Goal: Information Seeking & Learning: Learn about a topic

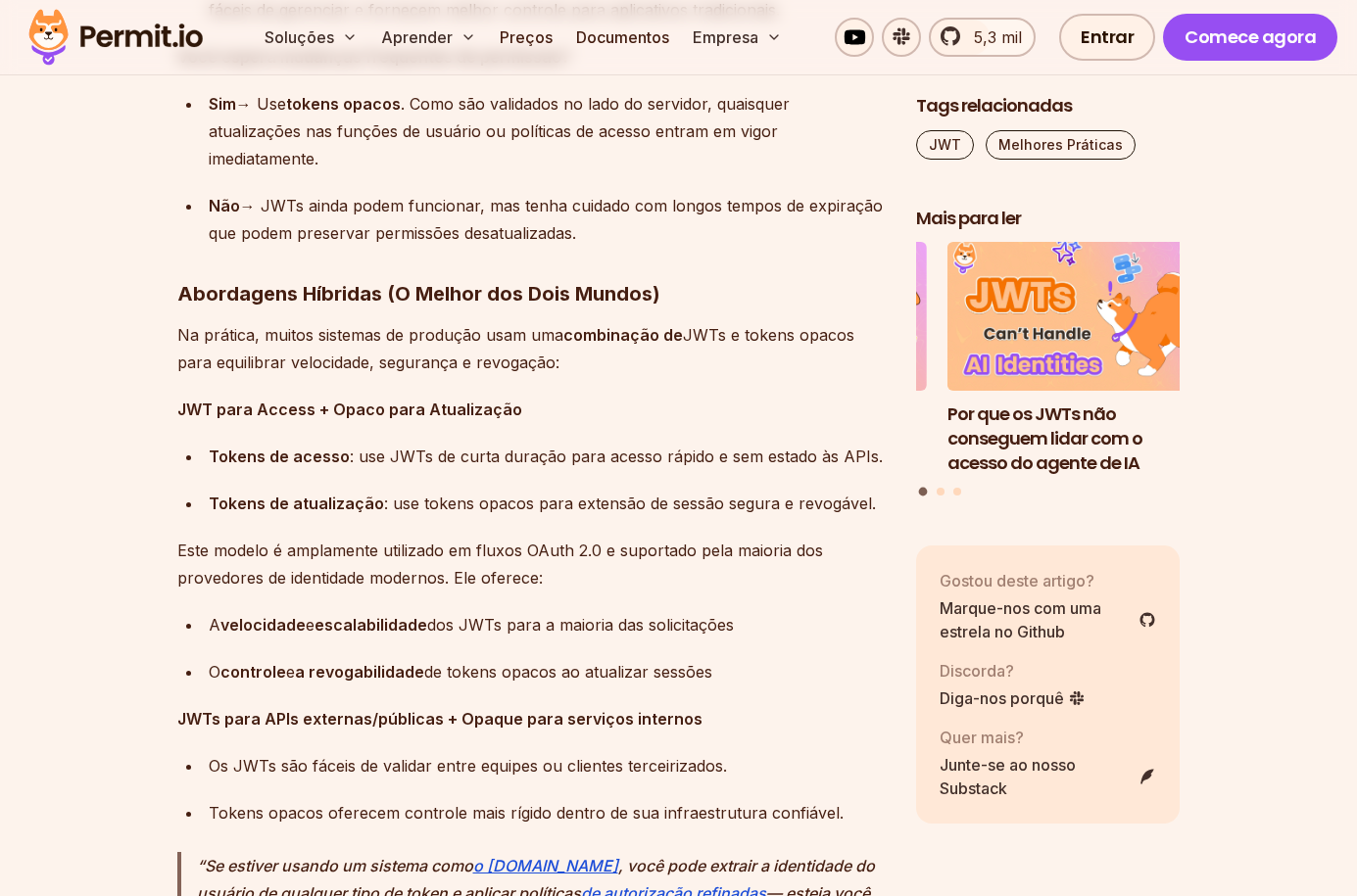
click at [654, 376] on p "Na prática, muitos sistemas de produção usam uma combinação de JWTs e tokens op…" at bounding box center [530, 348] width 707 height 55
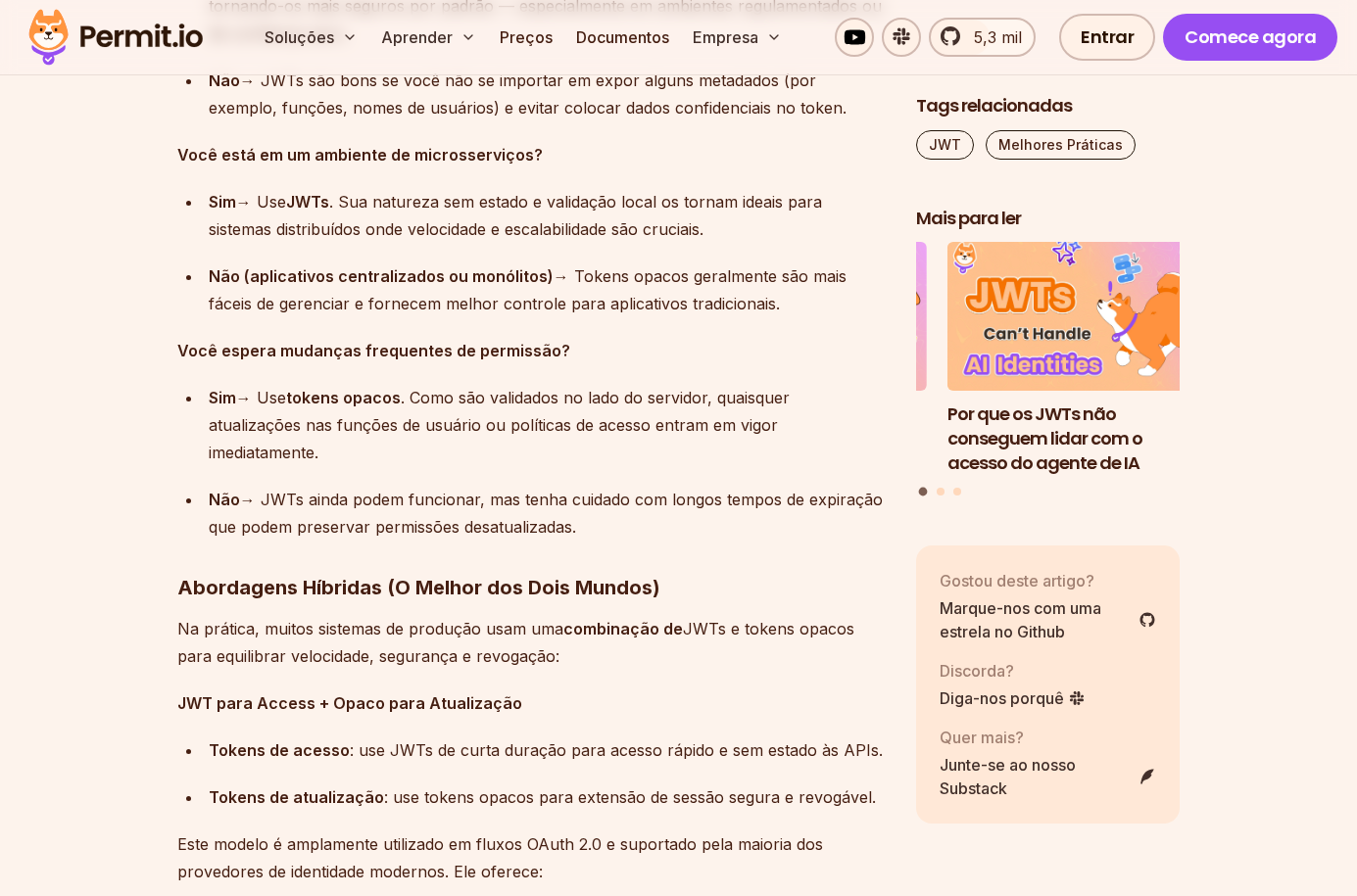
scroll to position [13056, 0]
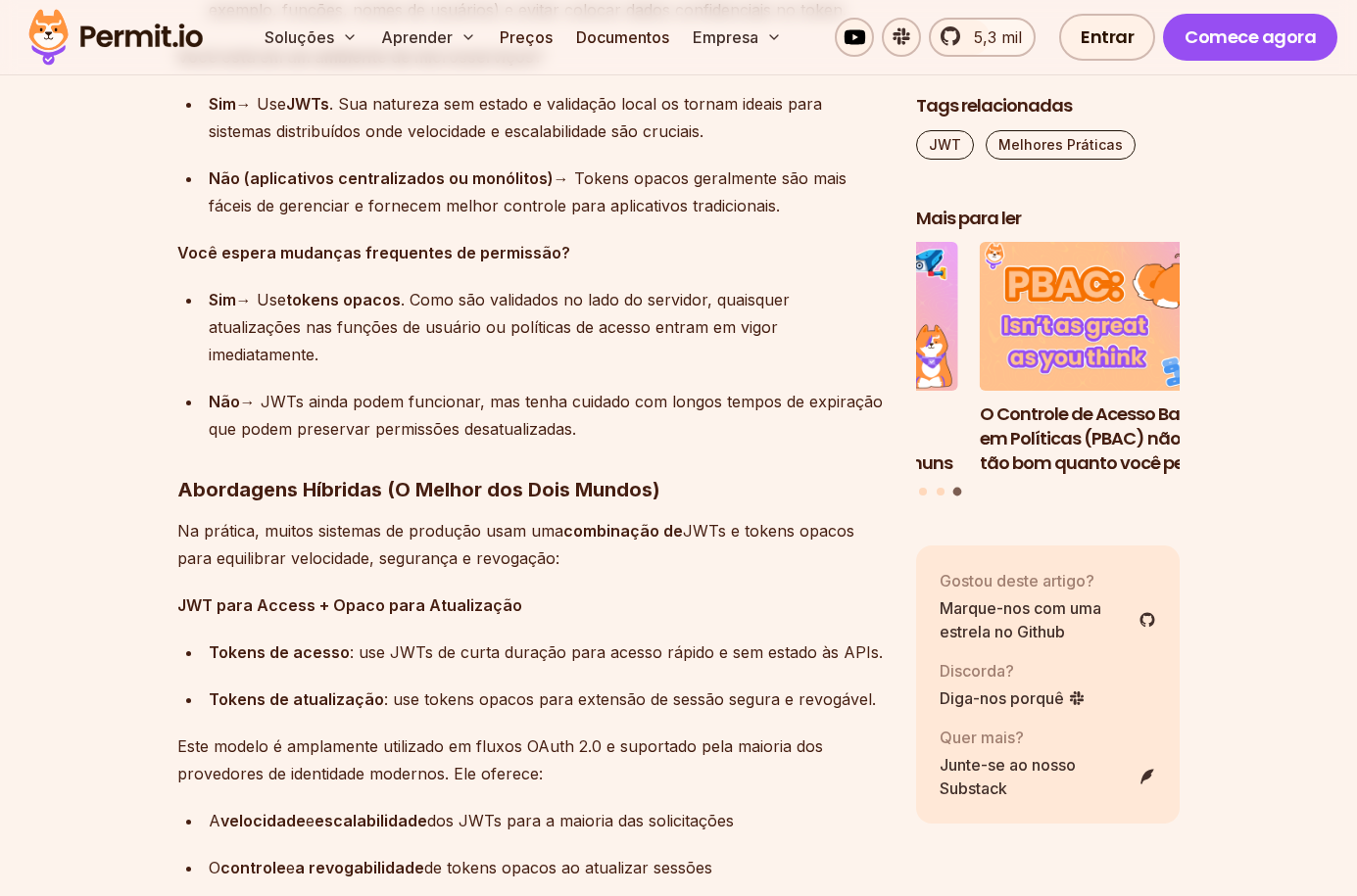
click at [408, 487] on font "Abordagens Híbridas (O Melhor dos Dois Mundos)" at bounding box center [418, 490] width 483 height 24
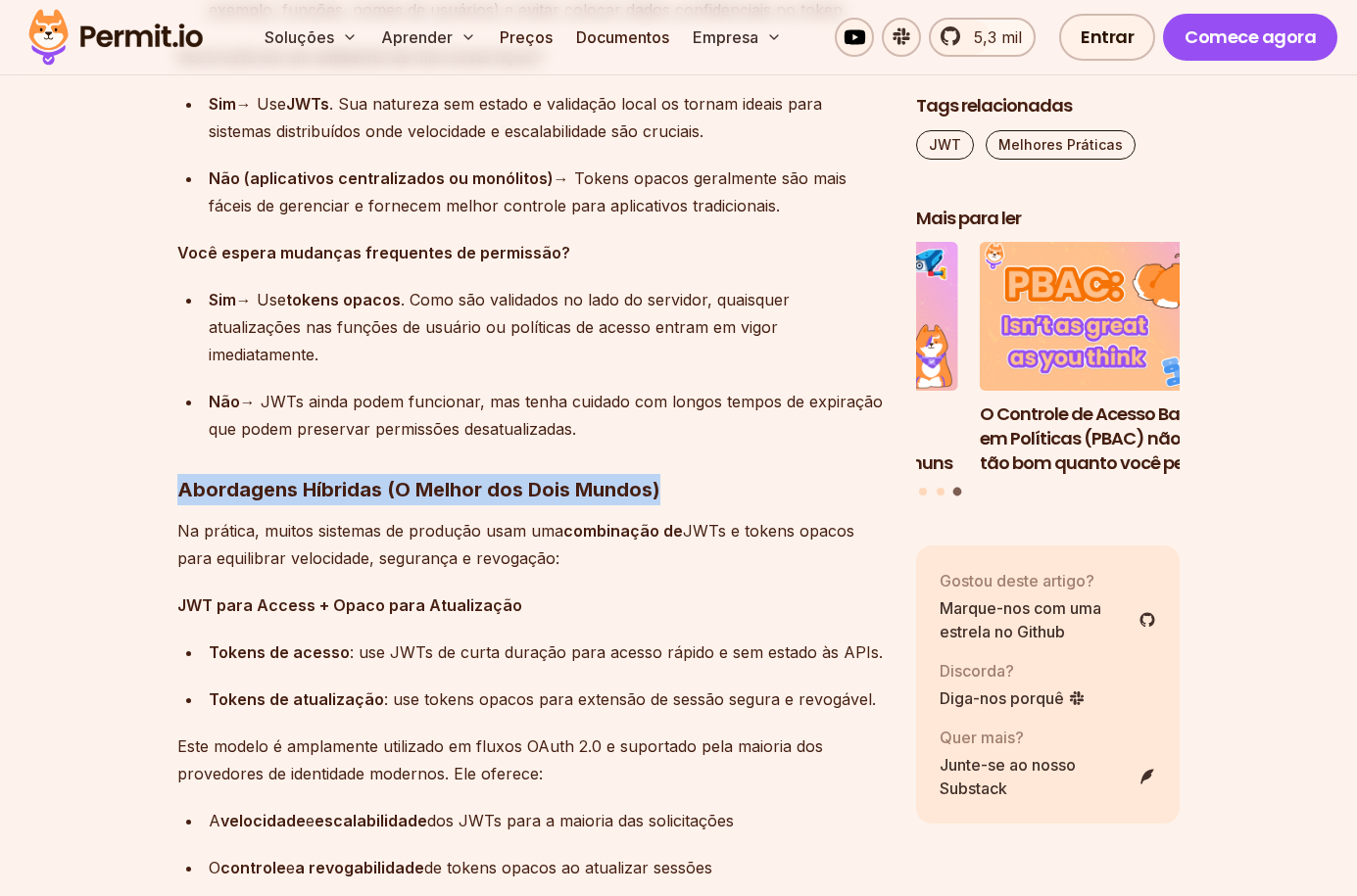
click at [408, 487] on font "Abordagens Híbridas (O Melhor dos Dois Mundos)" at bounding box center [418, 490] width 483 height 24
copy font "Abordagens Híbridas (O Melhor dos Dois Mundos)"
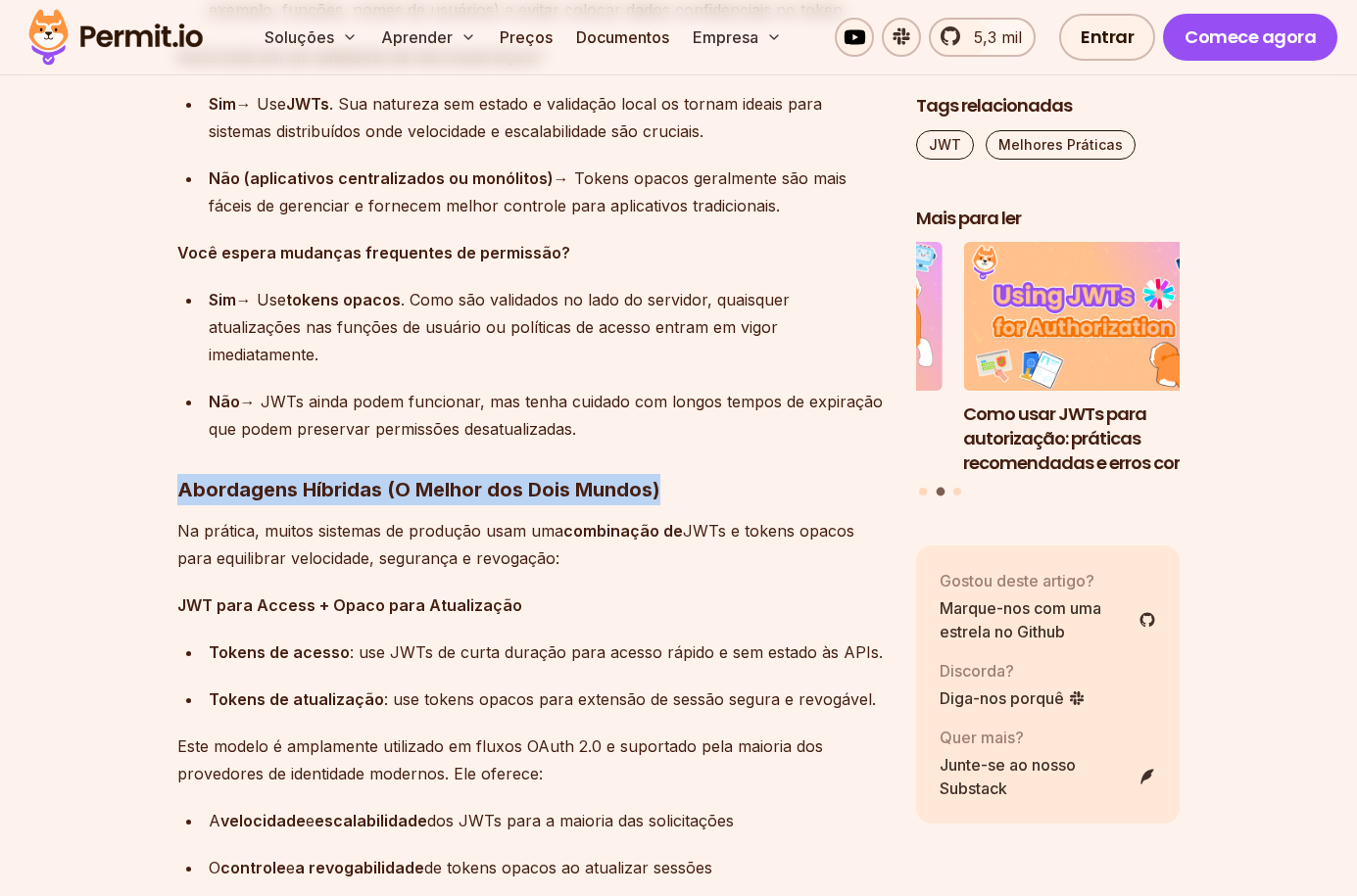
drag, startPoint x: 556, startPoint y: 563, endPoint x: 177, endPoint y: 531, distance: 380.3
click at [177, 531] on p "Na prática, muitos sistemas de produção usam uma combinação de JWTs e tokens op…" at bounding box center [530, 544] width 707 height 55
copy p "Na prática, muitos sistemas de produção usam uma combinação de JWTs e tokens op…"
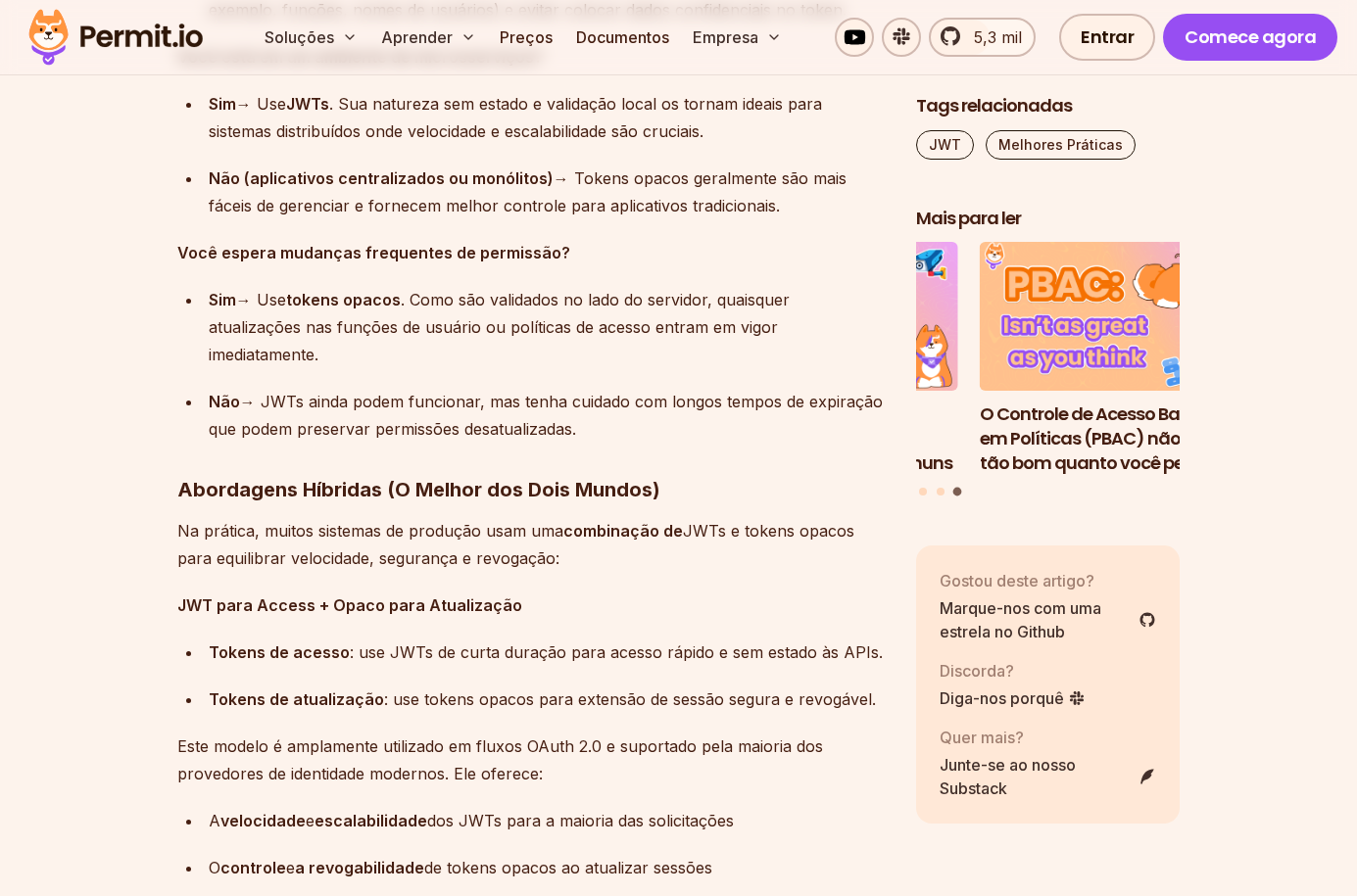
click at [354, 607] on font "JWT para Access + Opaco para Atualização" at bounding box center [350, 606] width 345 height 20
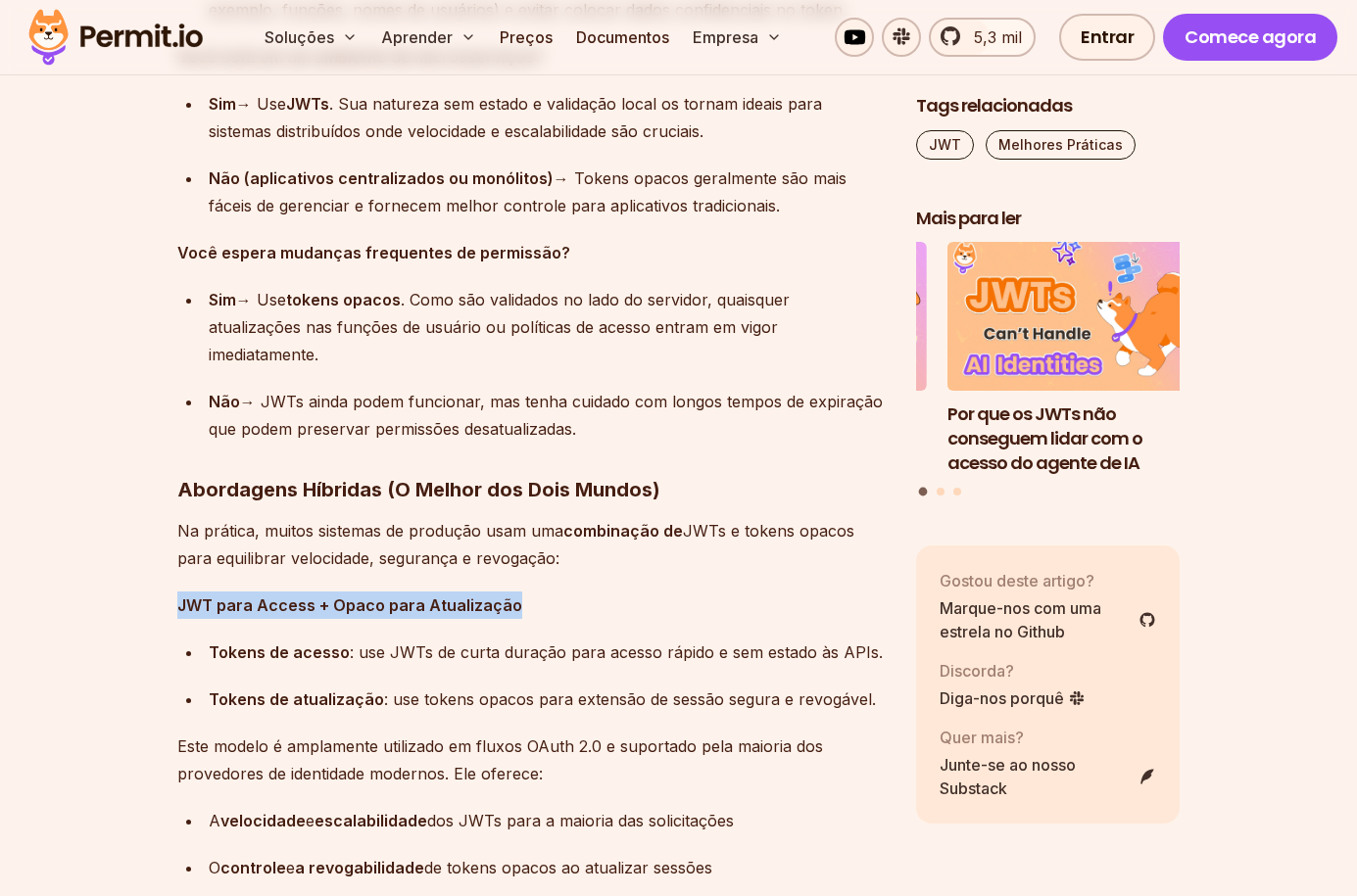
copy font "JWT para Access + Opaco para Atualização"
drag, startPoint x: 874, startPoint y: 657, endPoint x: 211, endPoint y: 652, distance: 663.0
click at [211, 652] on div "Tokens de acesso : use JWTs de curta duração para acesso rápido e sem estado às…" at bounding box center [546, 652] width 676 height 28
copy div "Tokens de acesso : use JWTs de curta duração para acesso rápido e sem estado às…"
drag, startPoint x: 870, startPoint y: 704, endPoint x: 208, endPoint y: 699, distance: 662.0
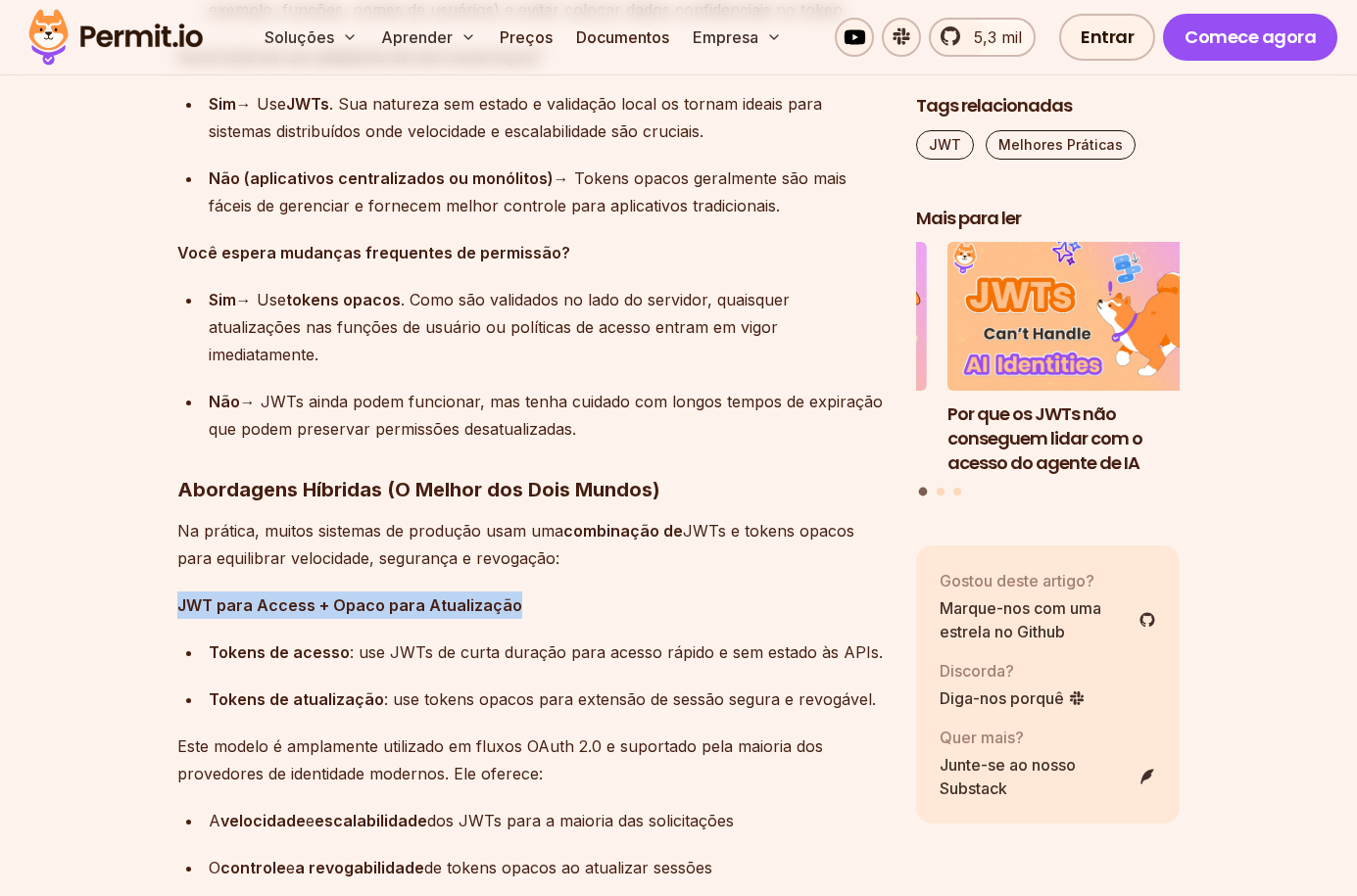
click at [208, 699] on div "Tokens de atualização : use tokens opacos para extensão de sessão segura e revo…" at bounding box center [546, 700] width 676 height 28
copy div "Tokens de atualização : use tokens opacos para extensão de sessão segura e revo…"
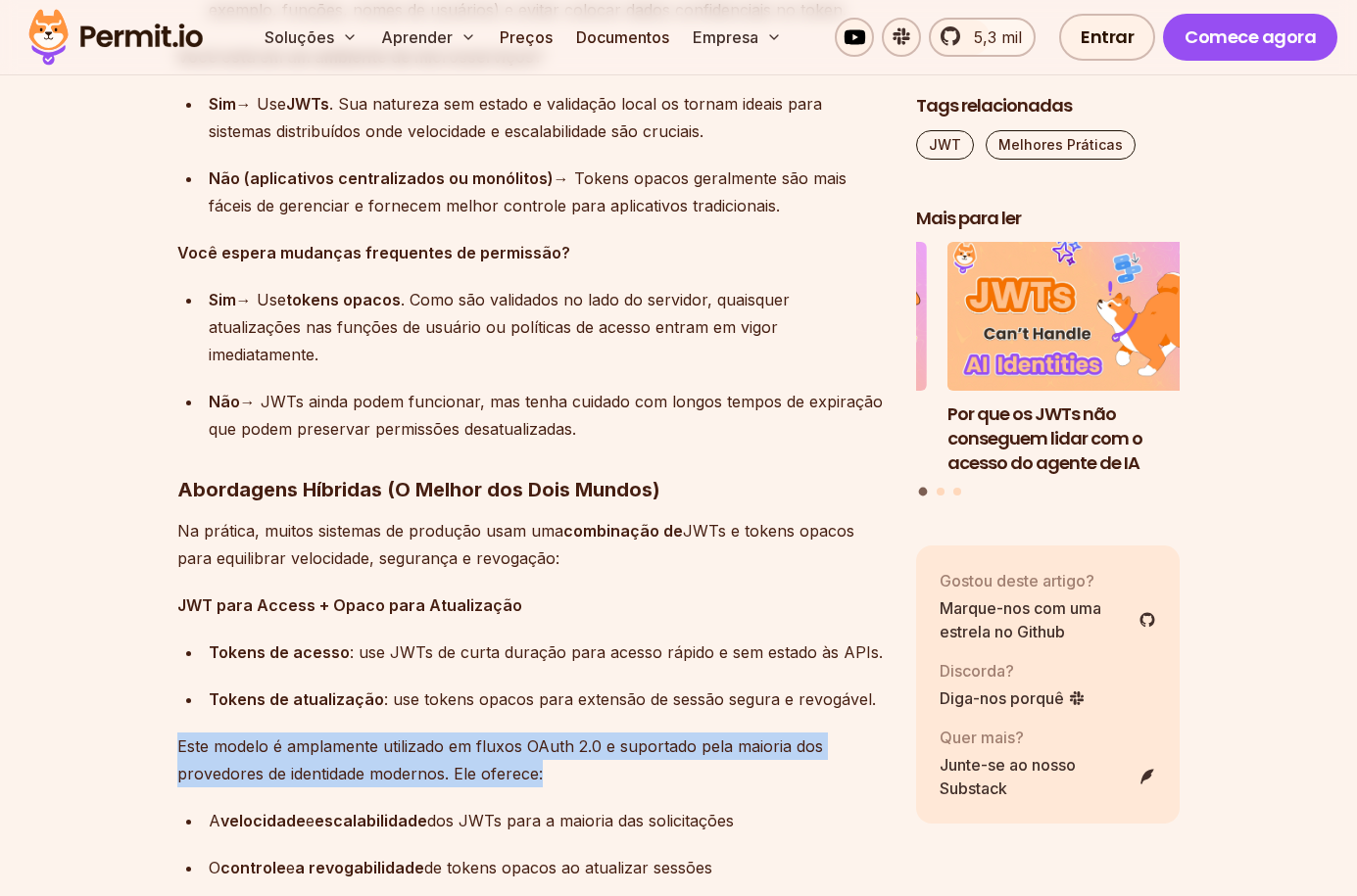
drag, startPoint x: 546, startPoint y: 768, endPoint x: 178, endPoint y: 755, distance: 368.2
click at [178, 755] on p "Este modelo é amplamente utilizado em fluxos OAuth 2.0 e suportado pela maioria…" at bounding box center [530, 759] width 707 height 55
copy font "Este modelo é amplamente utilizado em fluxos OAuth 2.0 e suportado pela maioria…"
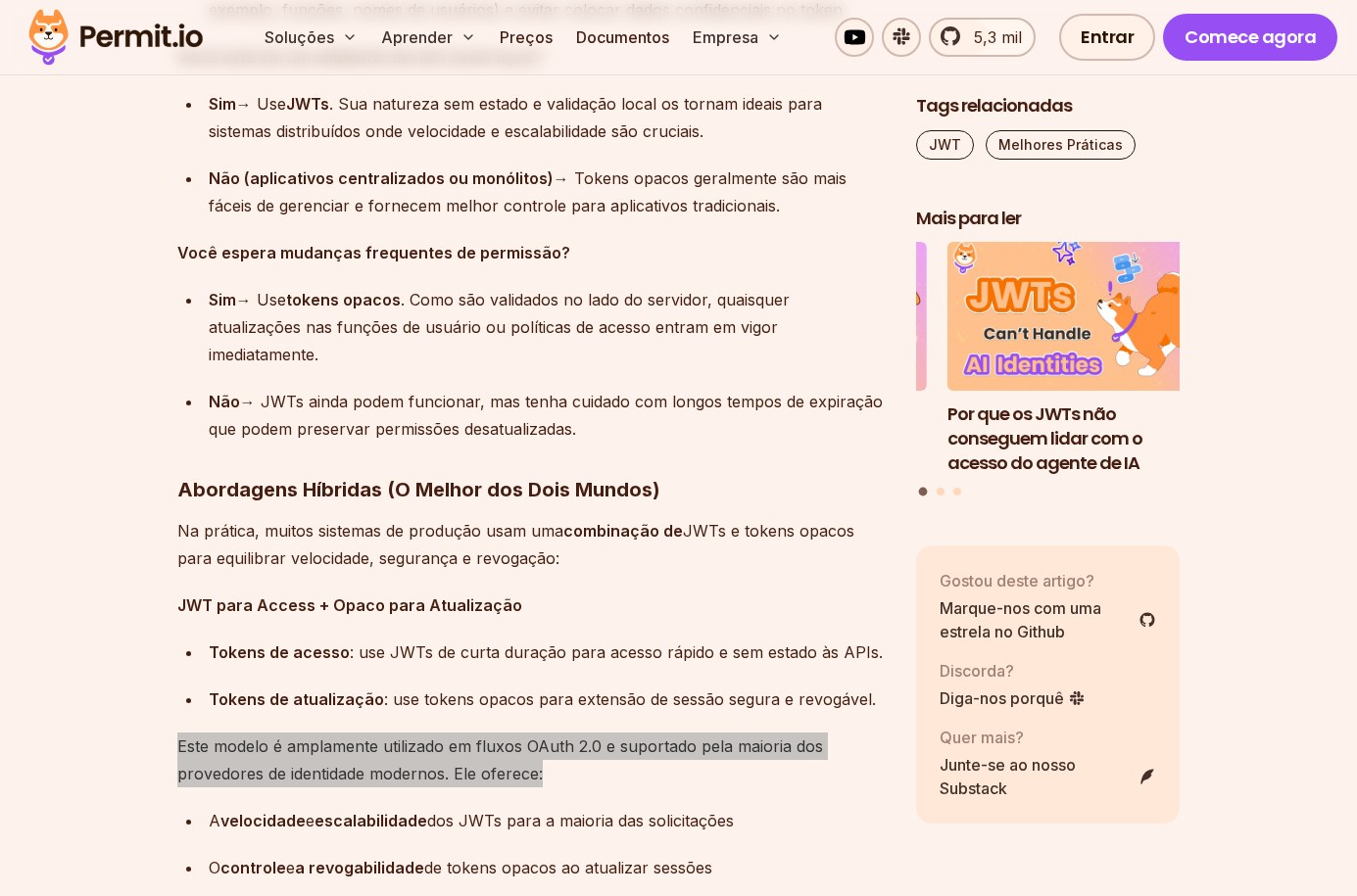
scroll to position [13155, 0]
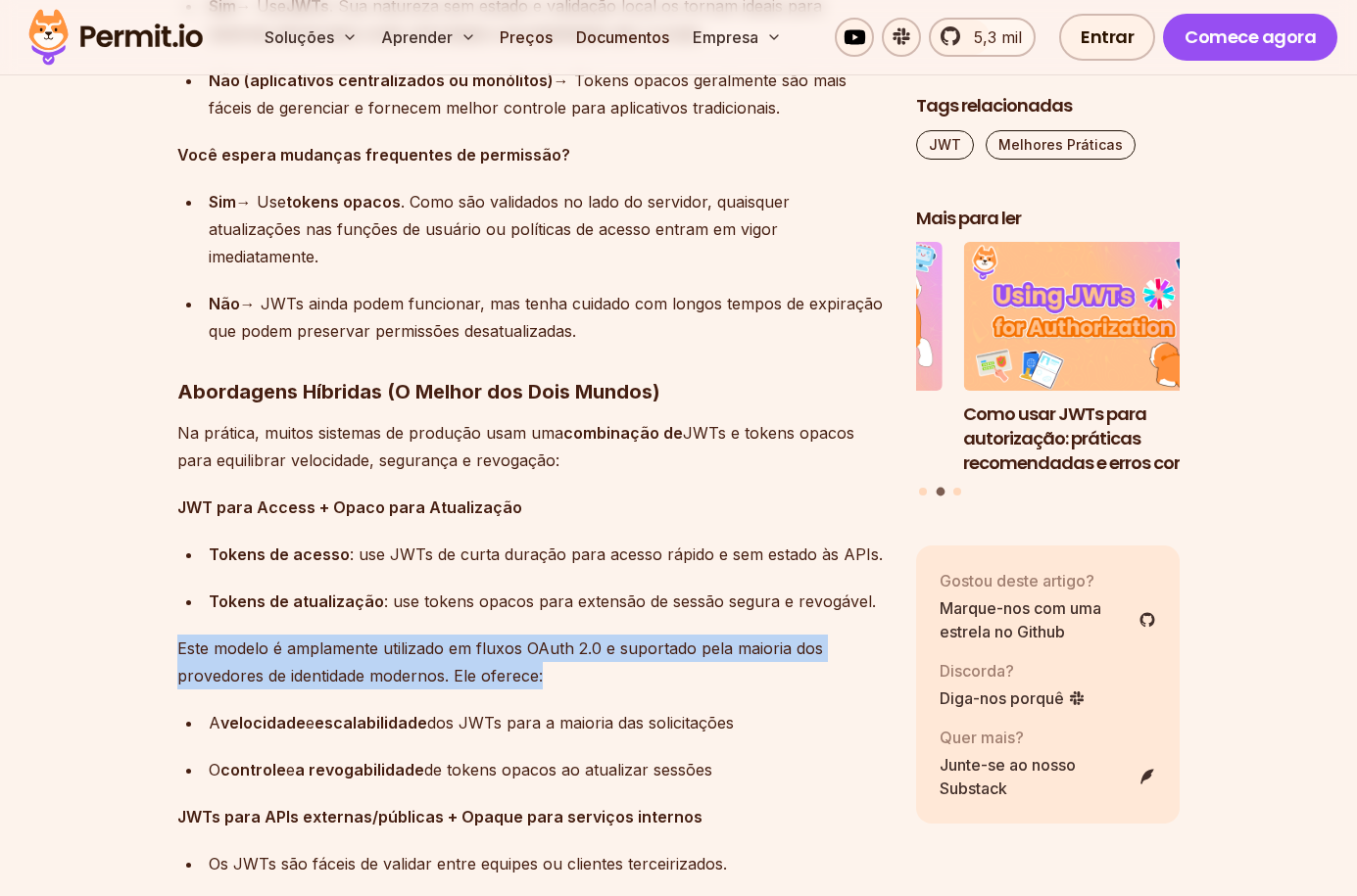
drag, startPoint x: 763, startPoint y: 724, endPoint x: 209, endPoint y: 719, distance: 554.0
click at [209, 719] on div "A velocidade e escalabilidade dos JWTs para a maioria das solicitações" at bounding box center [546, 723] width 676 height 28
copy div "A velocidade e escalabilidade dos JWTs para a maioria das solicitações"
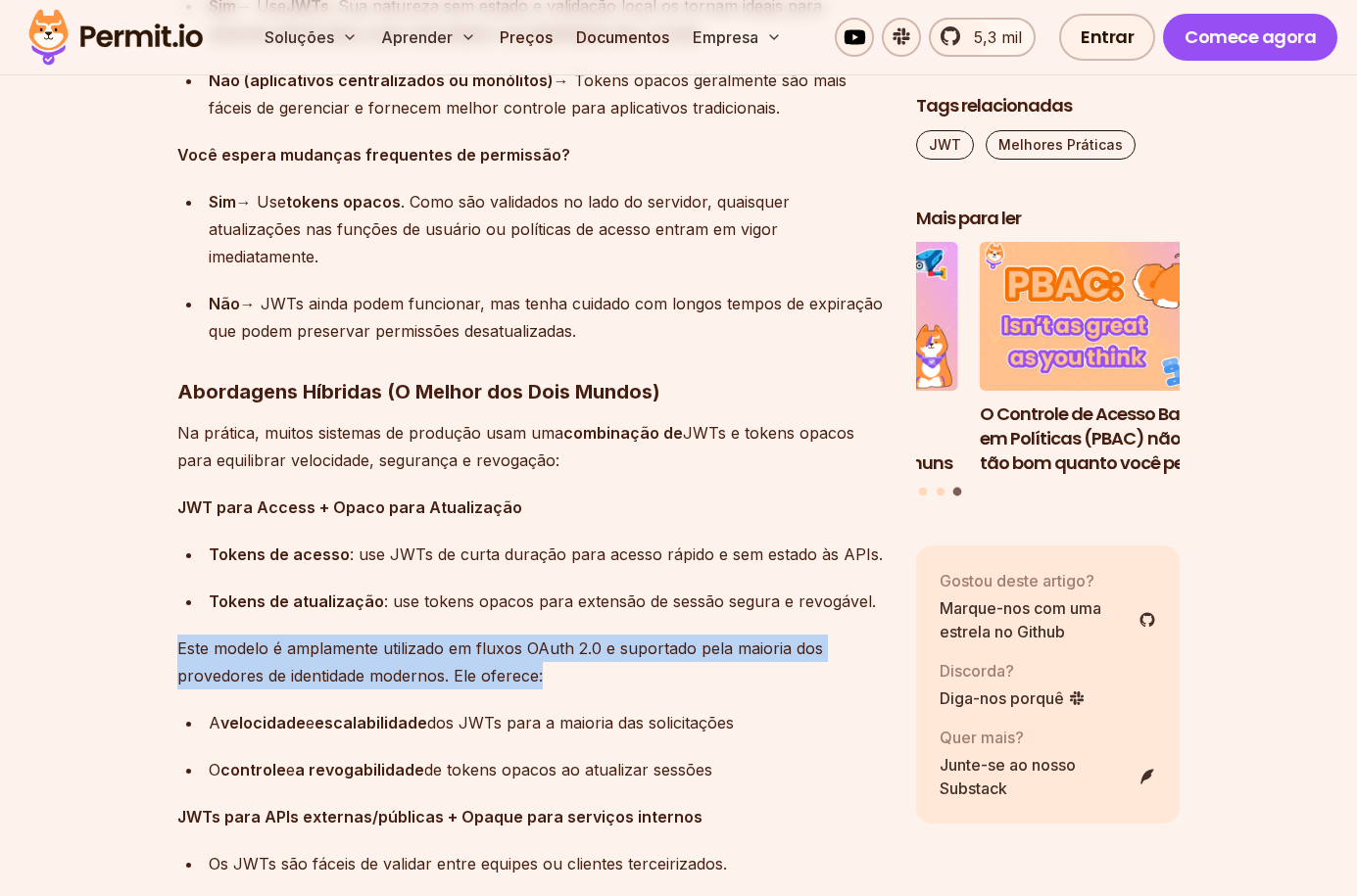
drag, startPoint x: 737, startPoint y: 774, endPoint x: 183, endPoint y: 773, distance: 554.0
click at [183, 773] on ul "A velocidade e escalabilidade dos JWTs para a maioria das solicitações O contro…" at bounding box center [530, 745] width 707 height 74
copy div "O controle e a revogabilidade de tokens opacos ao atualizar sessões"
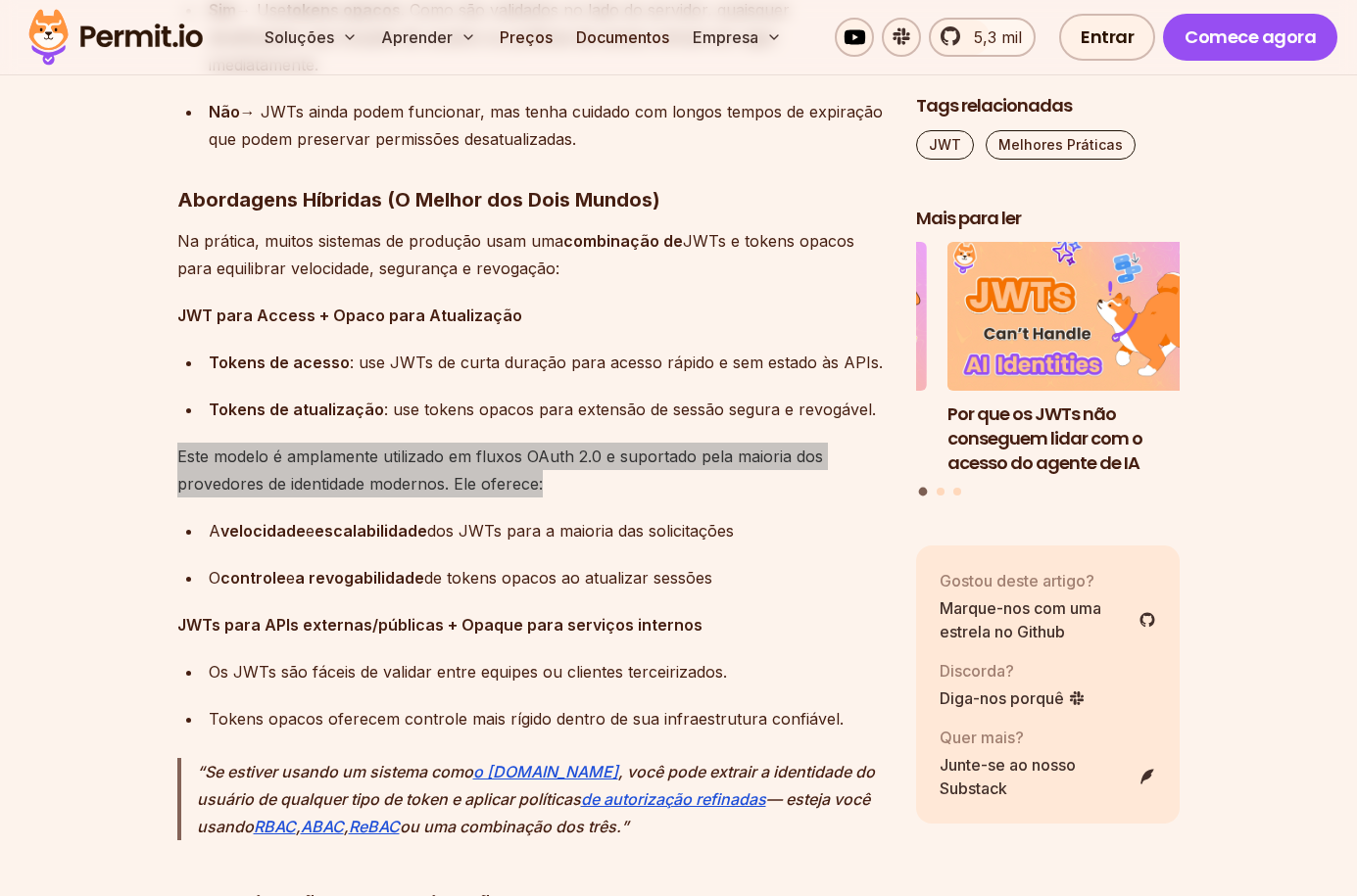
scroll to position [13351, 0]
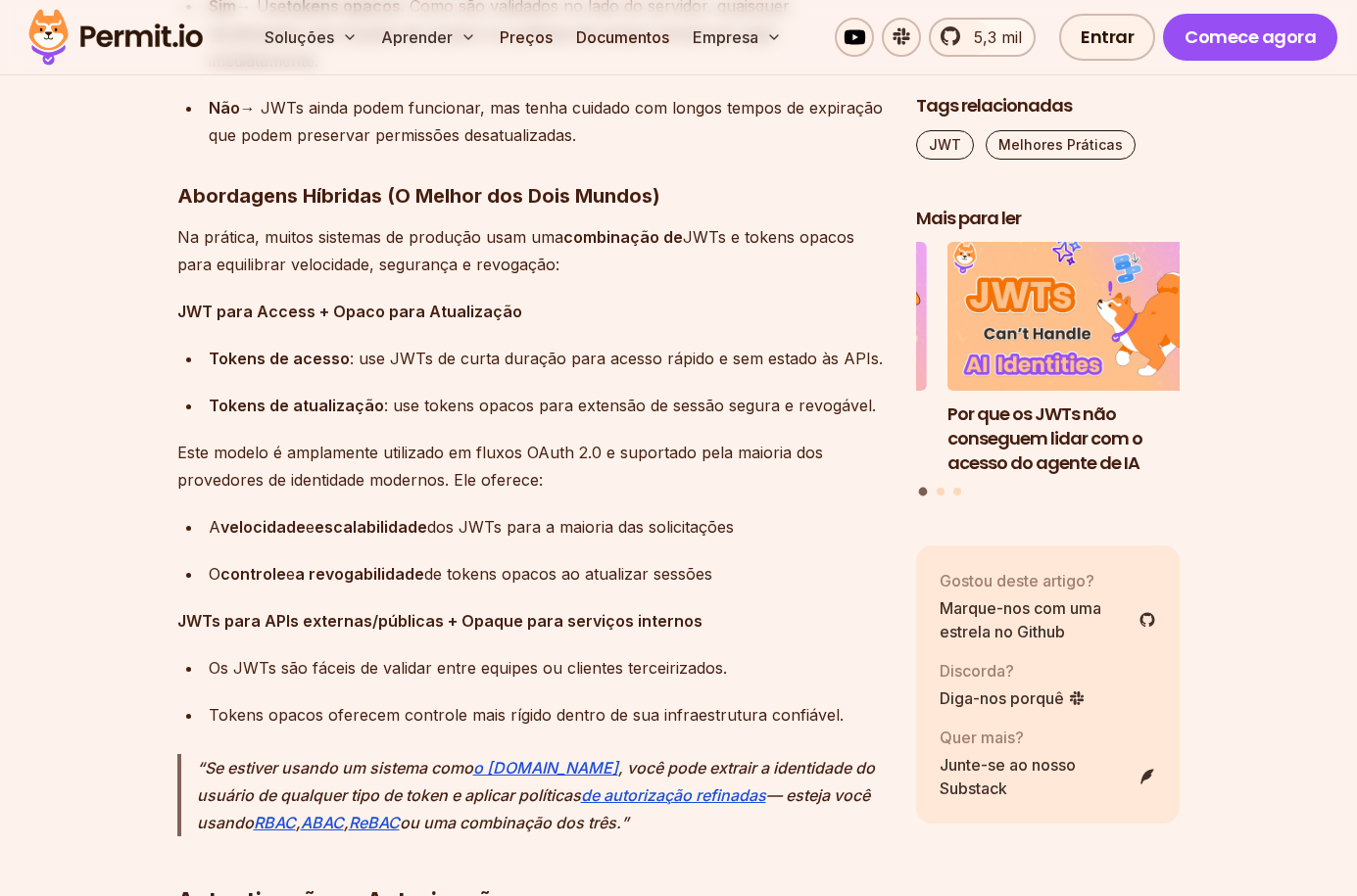
click at [383, 622] on font "JWTs para APIs externas/públicas + Opaque para serviços internos" at bounding box center [440, 621] width 525 height 20
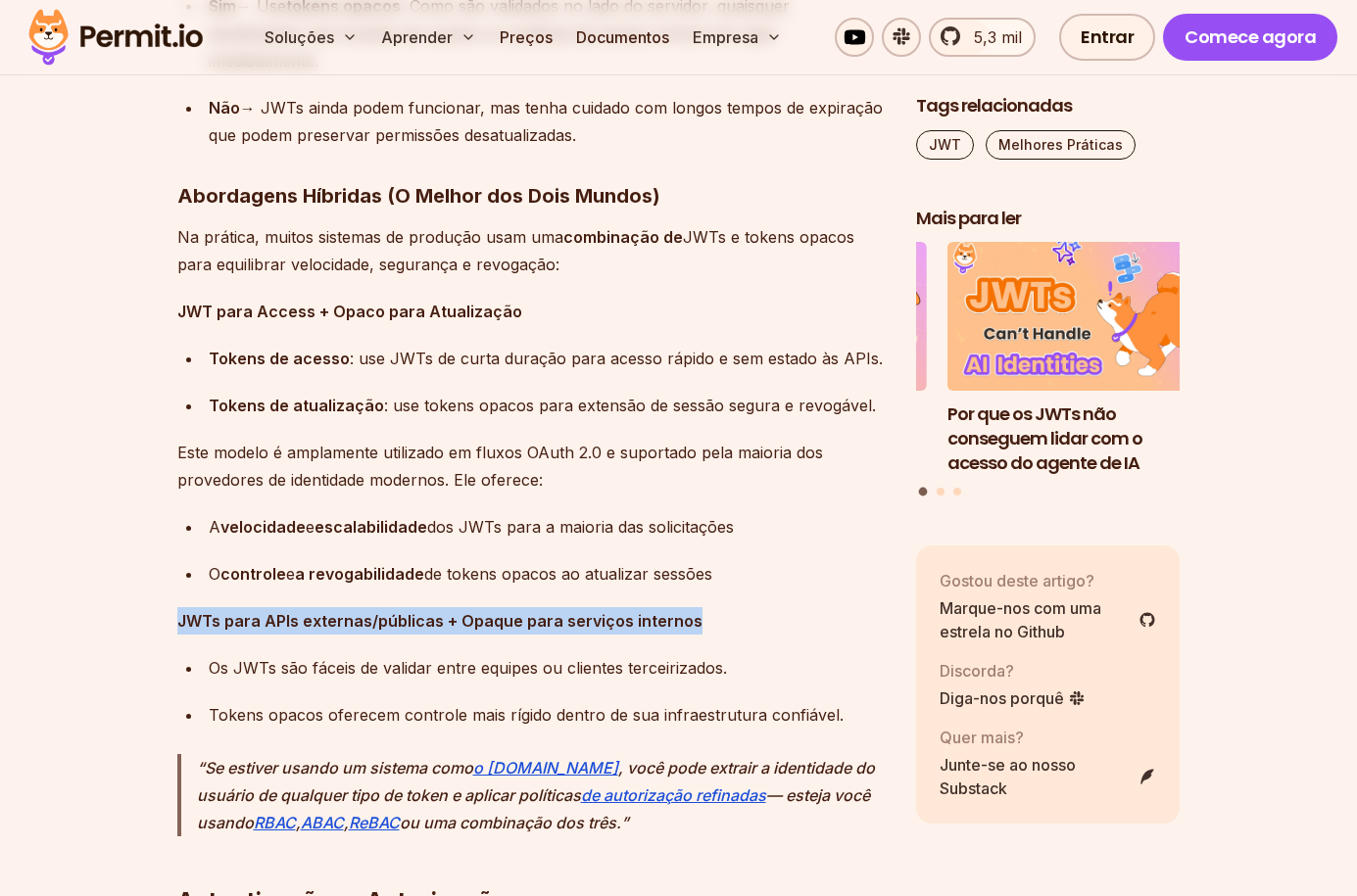
click at [383, 622] on font "JWTs para APIs externas/públicas + Opaque para serviços internos" at bounding box center [440, 621] width 525 height 20
copy font "JWTs para APIs externas/públicas + Opaque para serviços internos"
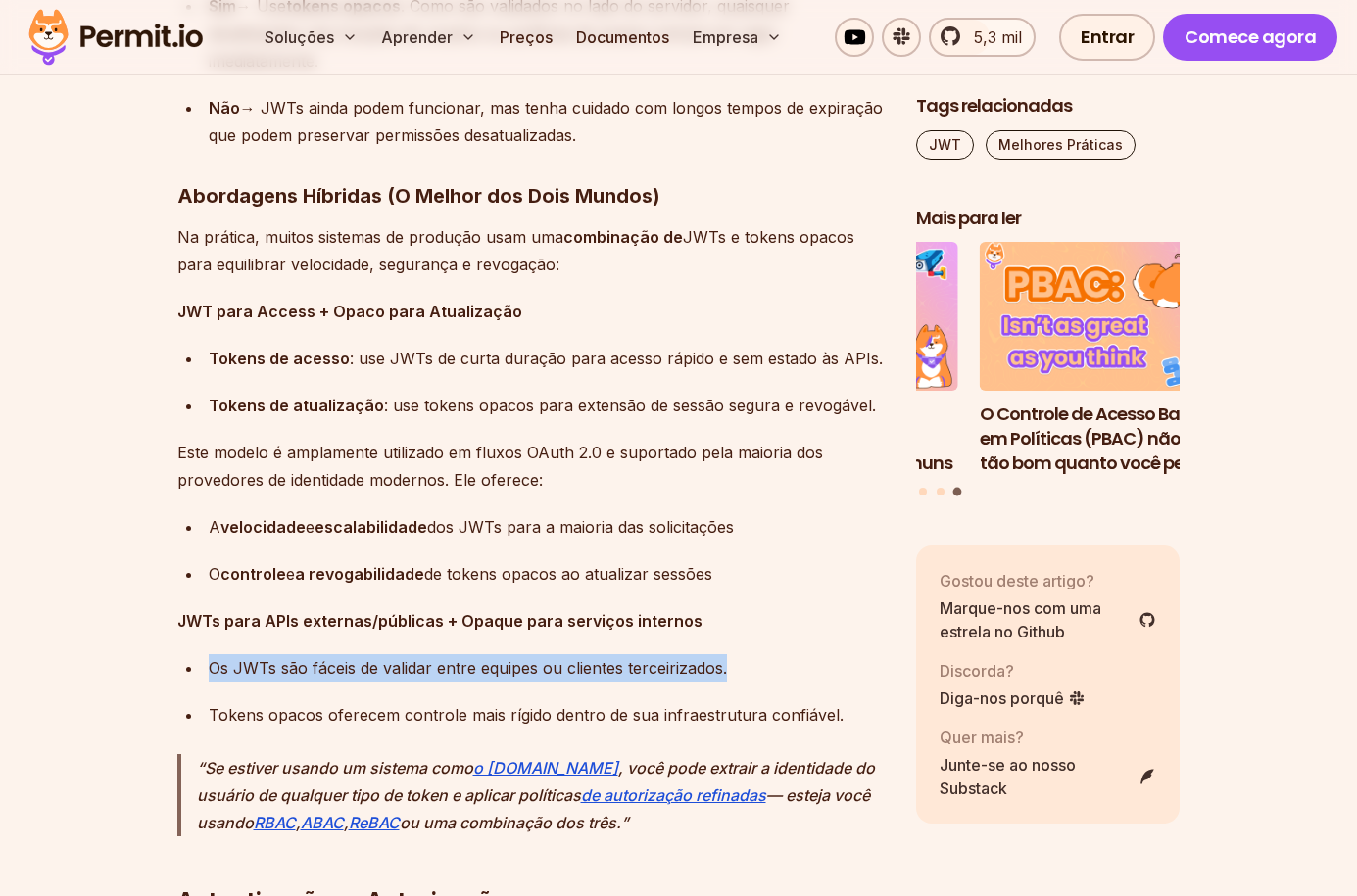
drag, startPoint x: 733, startPoint y: 666, endPoint x: 213, endPoint y: 653, distance: 520.2
copy font "Os JWTs são fáceis de validar entre equipes ou clientes terceirizados."
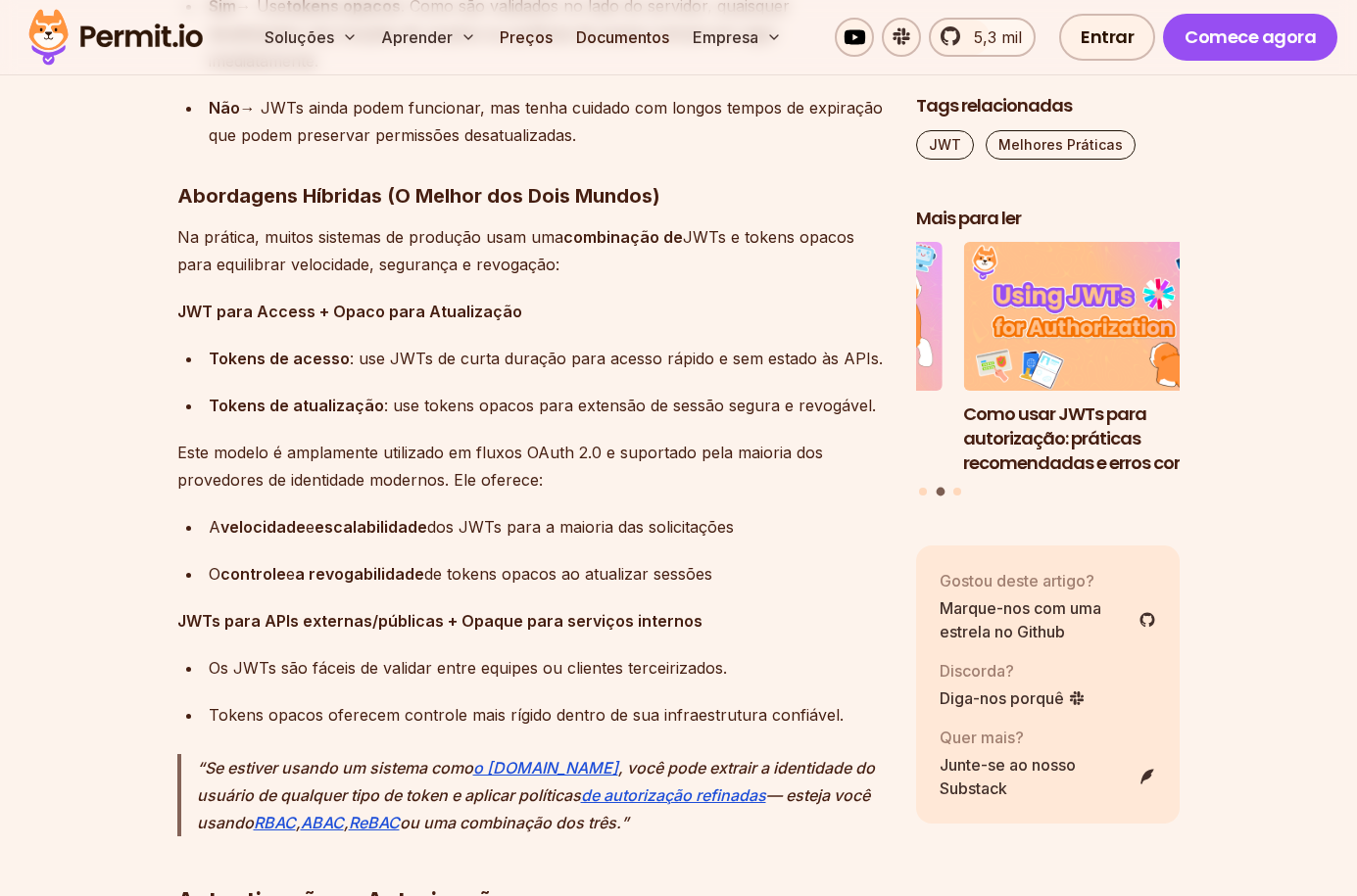
drag, startPoint x: 196, startPoint y: 664, endPoint x: 180, endPoint y: 667, distance: 16.3
click at [180, 667] on ul "Os JWTs são fáceis de validar entre equipes ou clientes terceirizados. Tokens o…" at bounding box center [530, 691] width 707 height 74
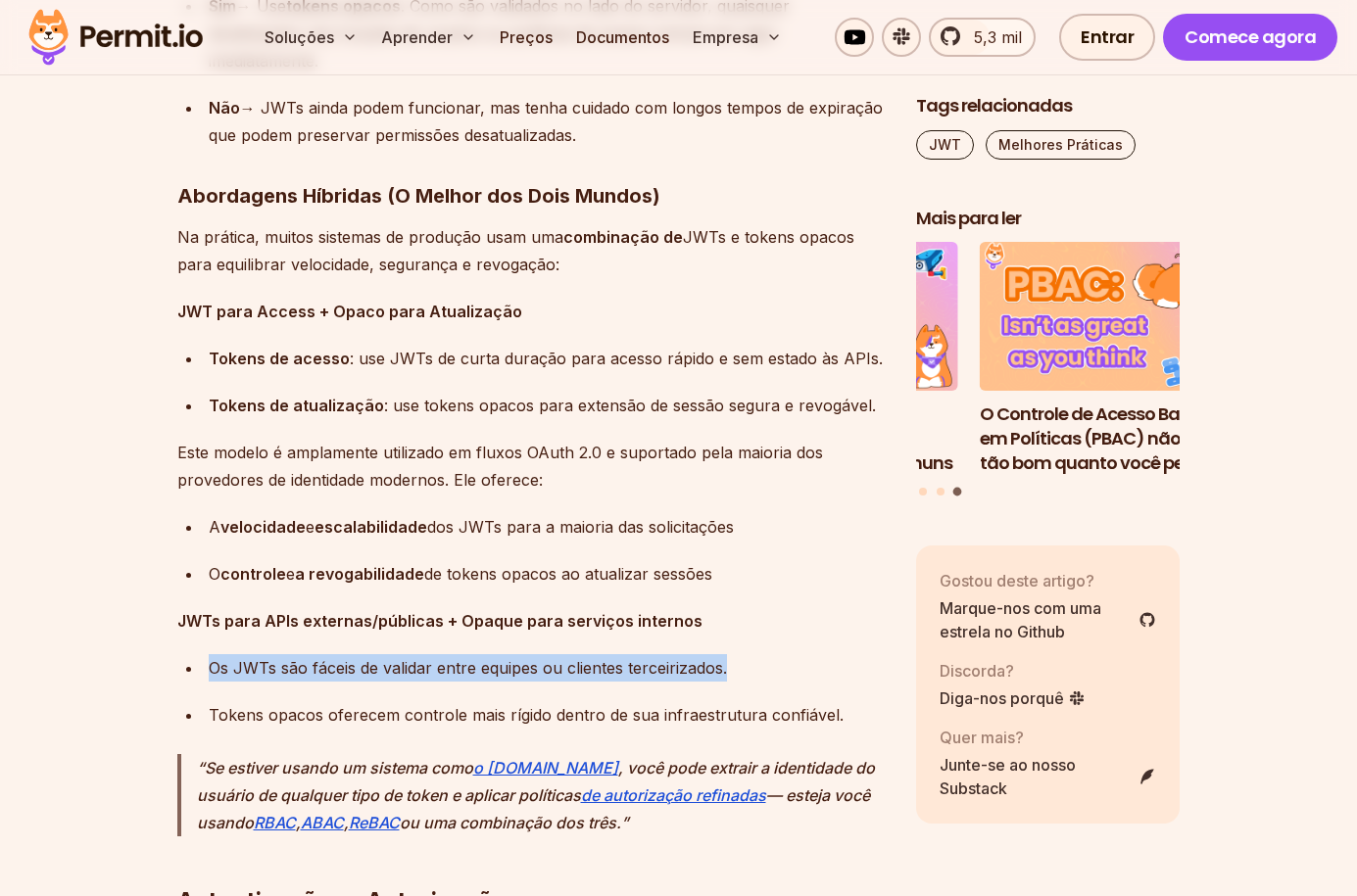
drag, startPoint x: 727, startPoint y: 670, endPoint x: 210, endPoint y: 669, distance: 517.0
click at [210, 669] on font "Os JWTs são fáceis de validar entre equipes ou clientes terceirizados." at bounding box center [467, 668] width 518 height 20
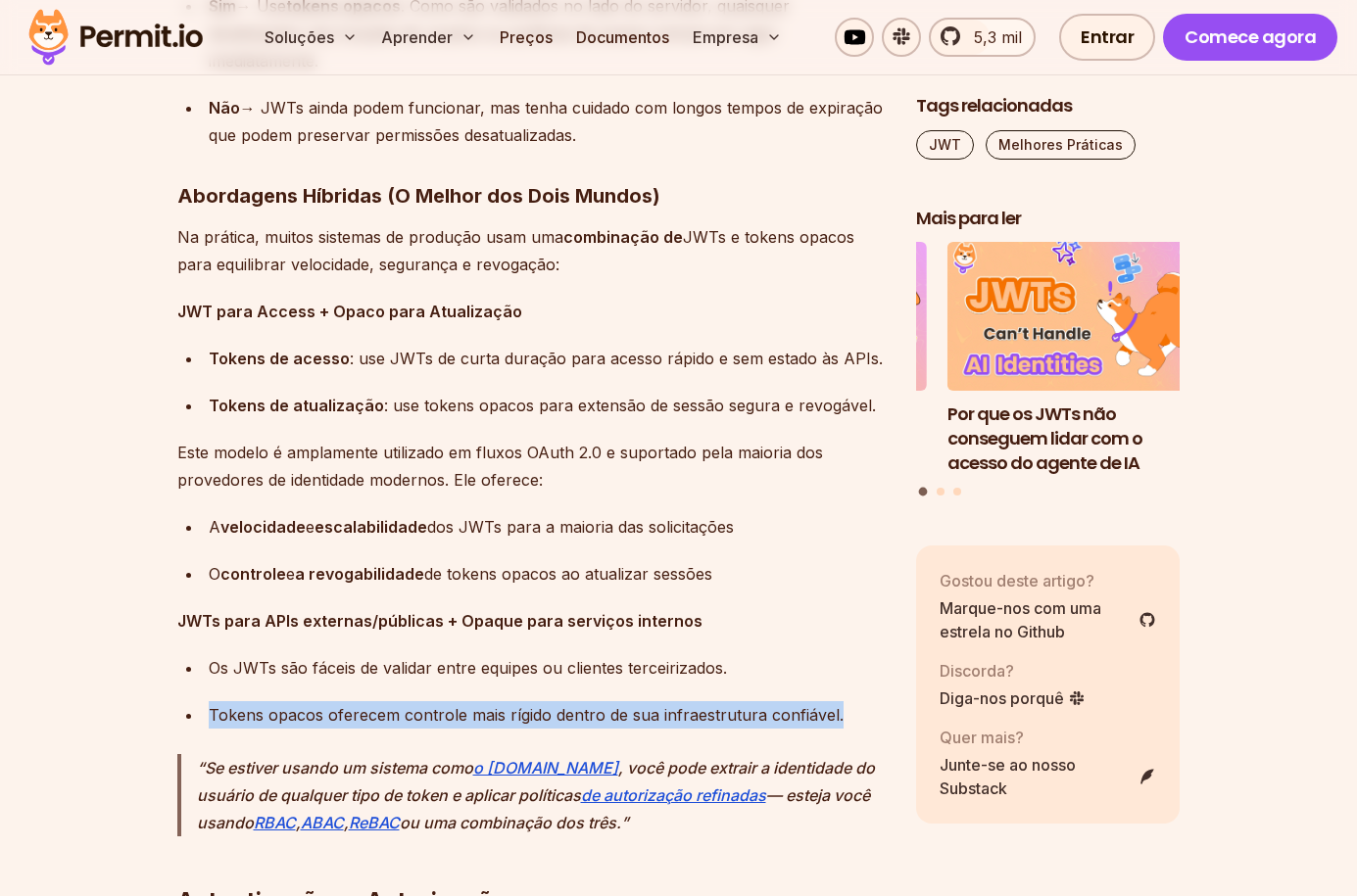
drag, startPoint x: 834, startPoint y: 714, endPoint x: 206, endPoint y: 709, distance: 628.0
click at [206, 709] on li "Tokens opacos oferecem controle mais rígido dentro de sua infraestrutura confiá…" at bounding box center [544, 715] width 682 height 28
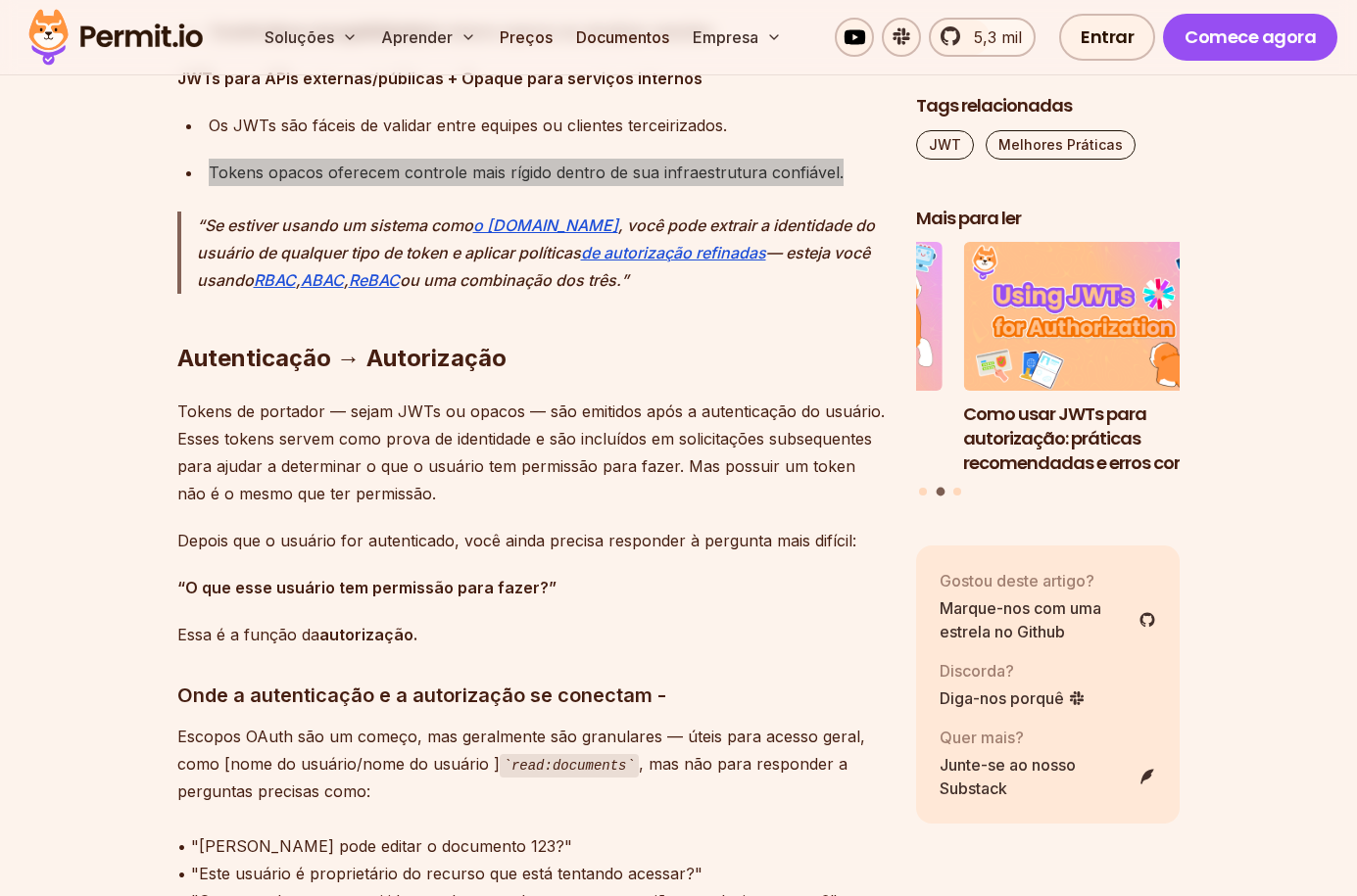
scroll to position [13939, 0]
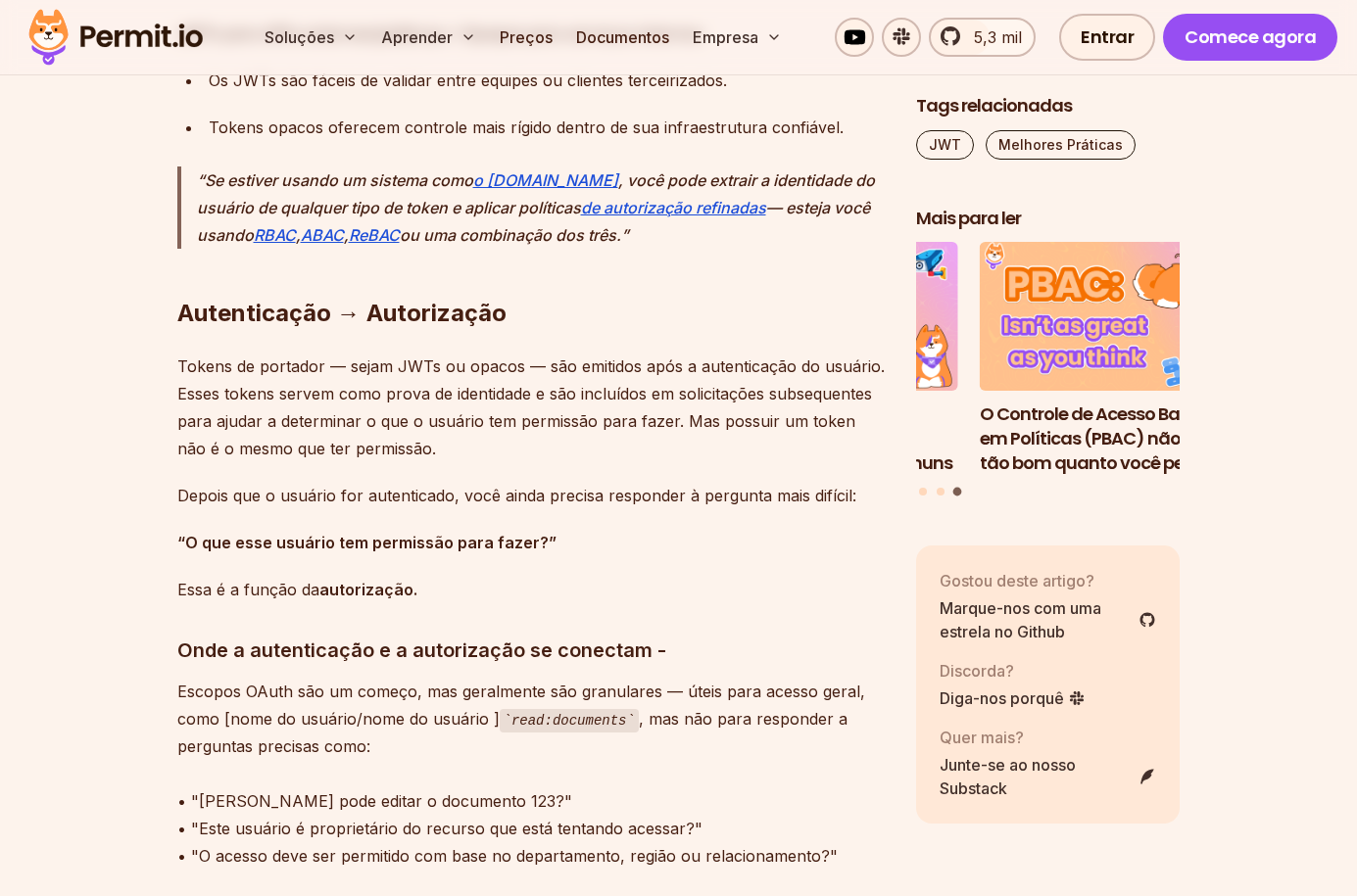
click at [408, 308] on font "Autenticação → Autorização" at bounding box center [342, 312] width 329 height 29
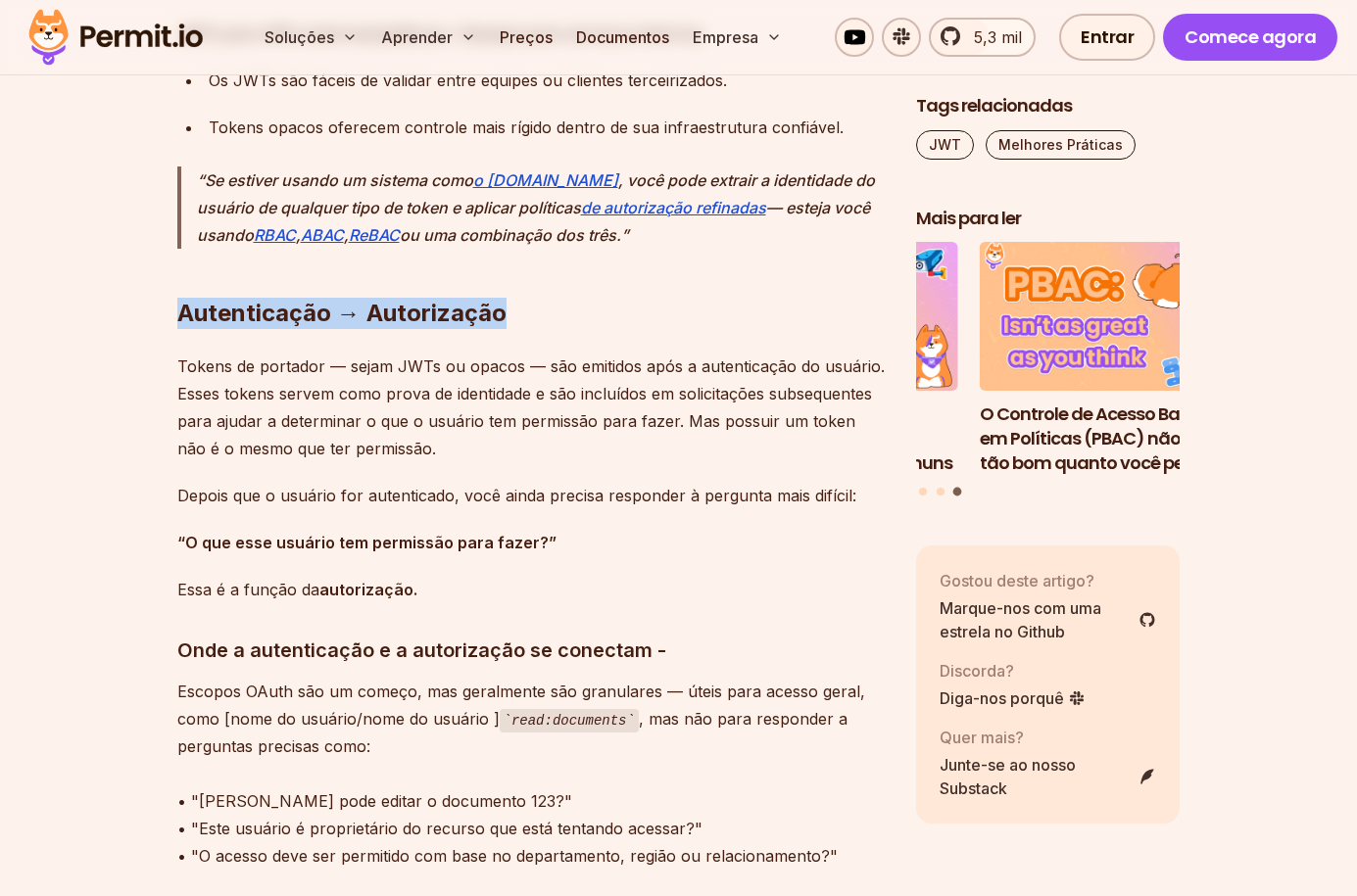
click at [408, 308] on font "Autenticação → Autorização" at bounding box center [342, 312] width 329 height 29
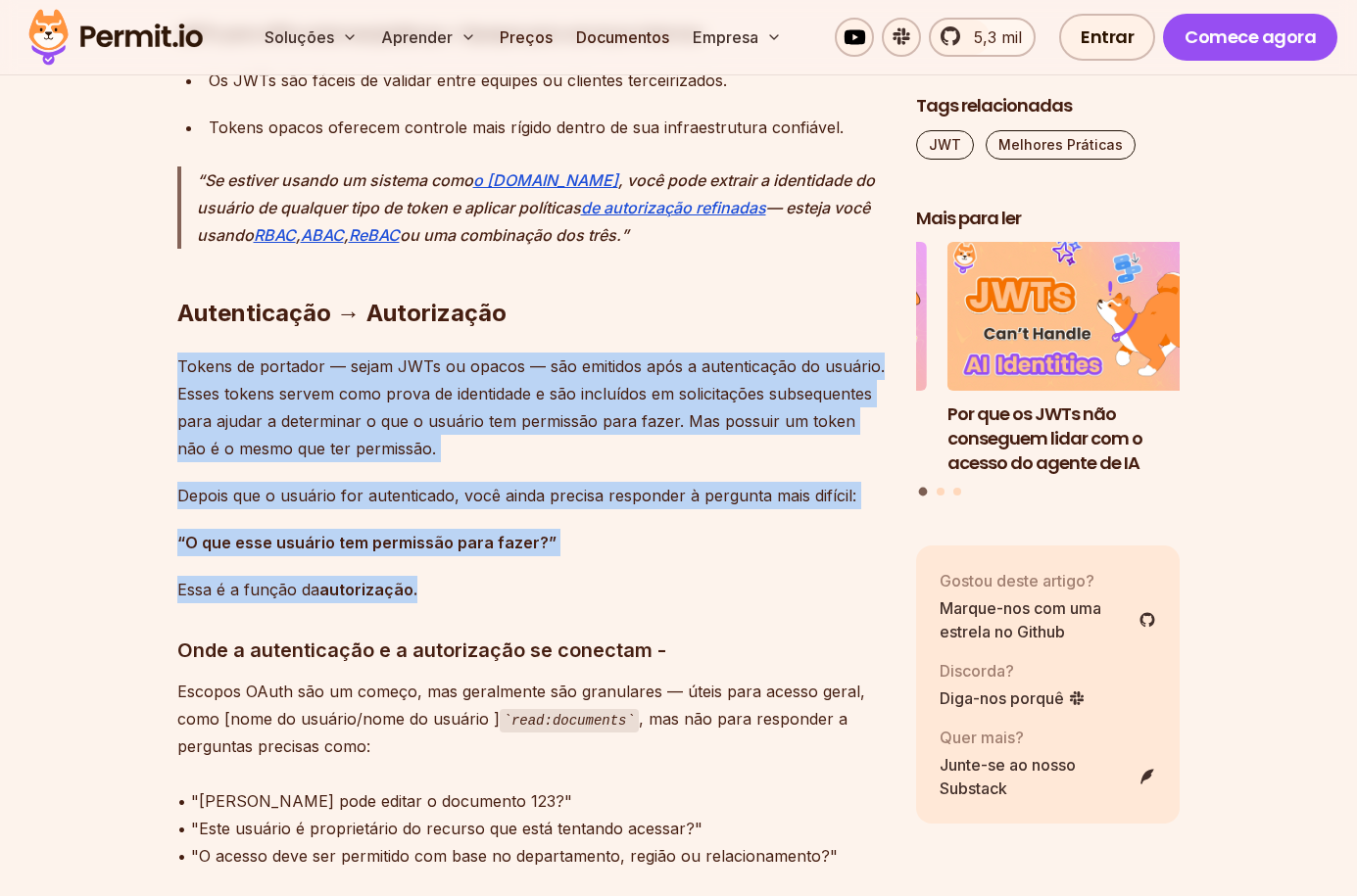
drag, startPoint x: 419, startPoint y: 595, endPoint x: 180, endPoint y: 358, distance: 336.6
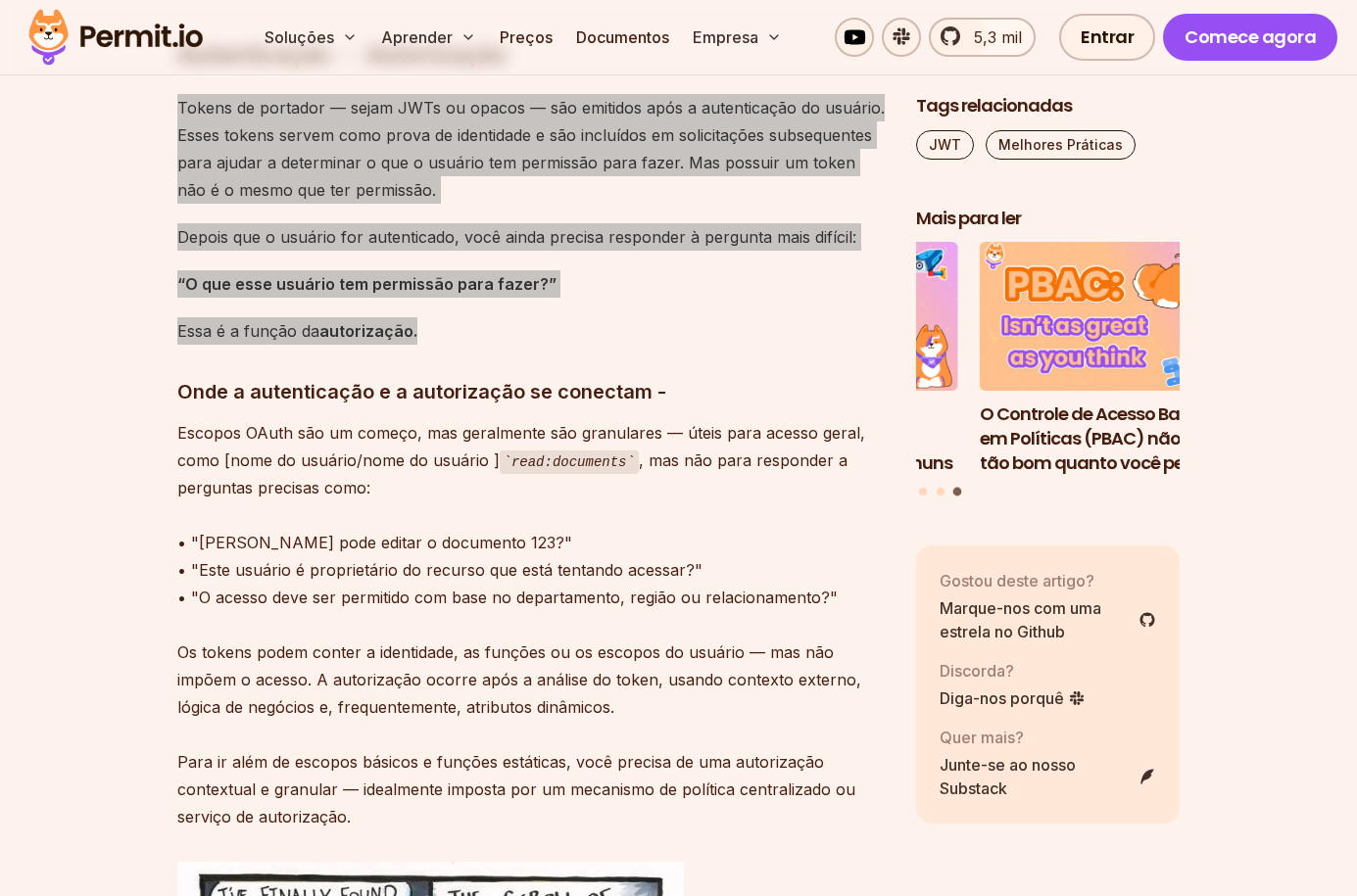
scroll to position [14232, 0]
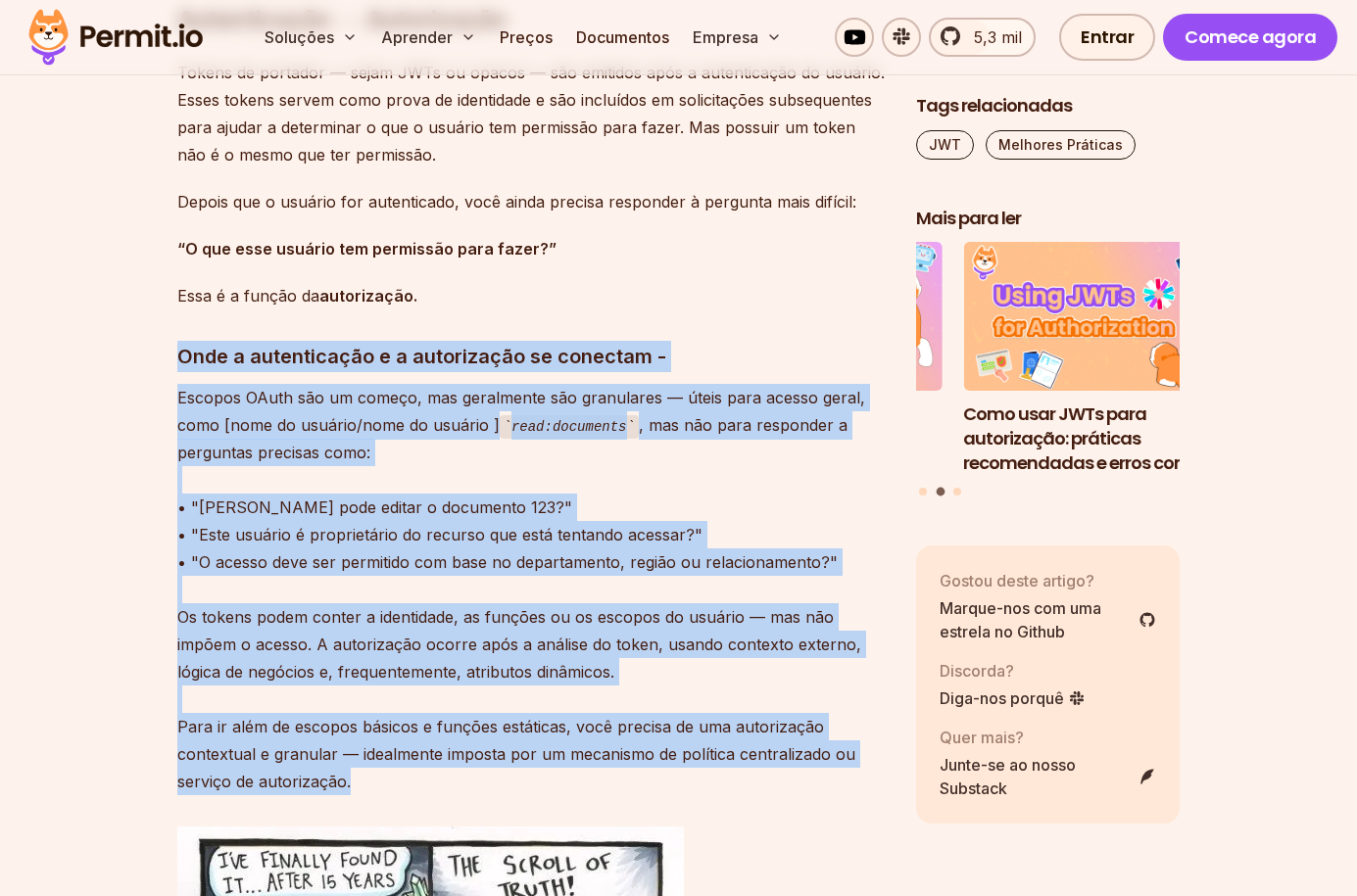
drag, startPoint x: 354, startPoint y: 784, endPoint x: 171, endPoint y: 356, distance: 465.5
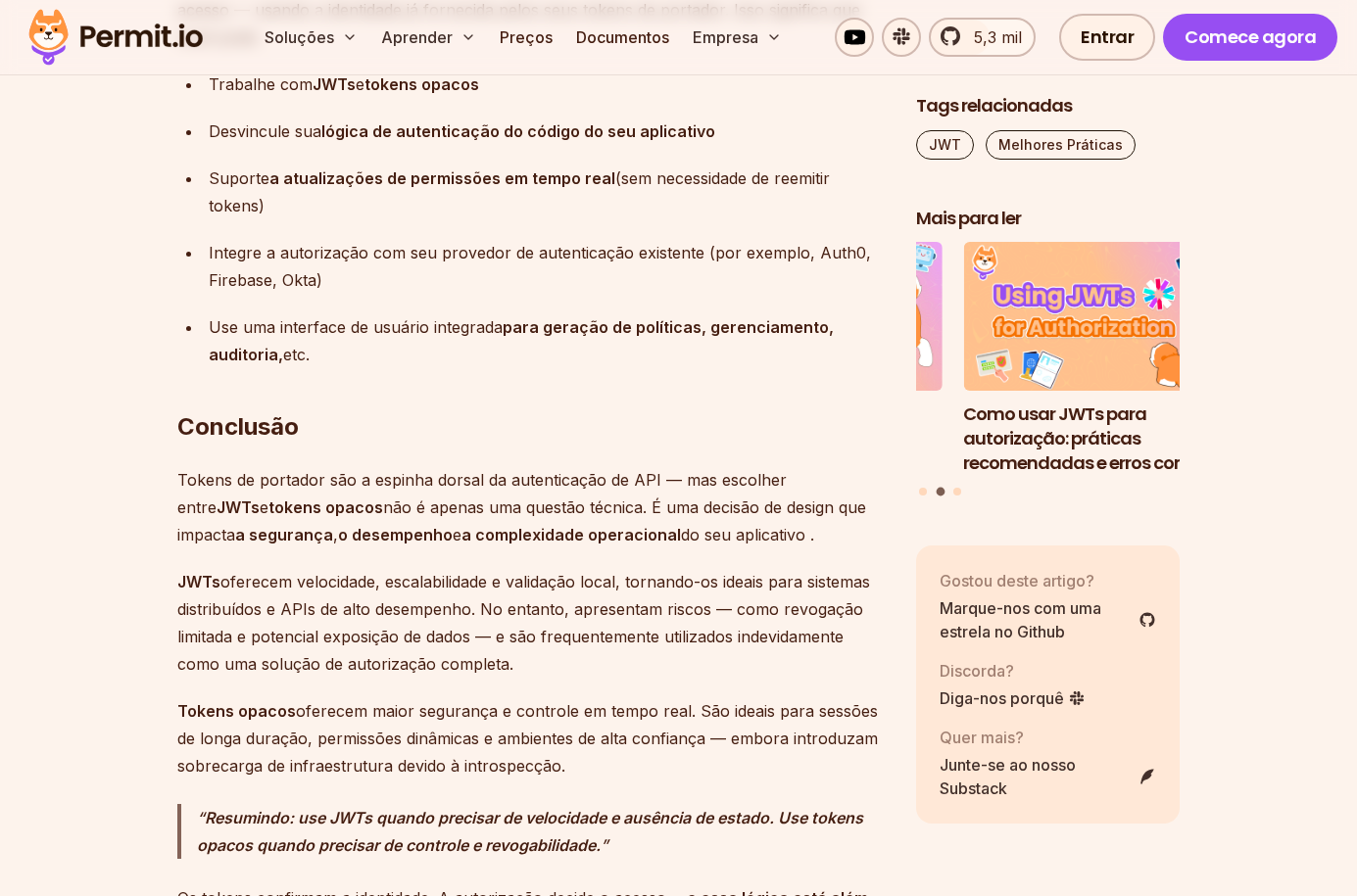
scroll to position [16778, 0]
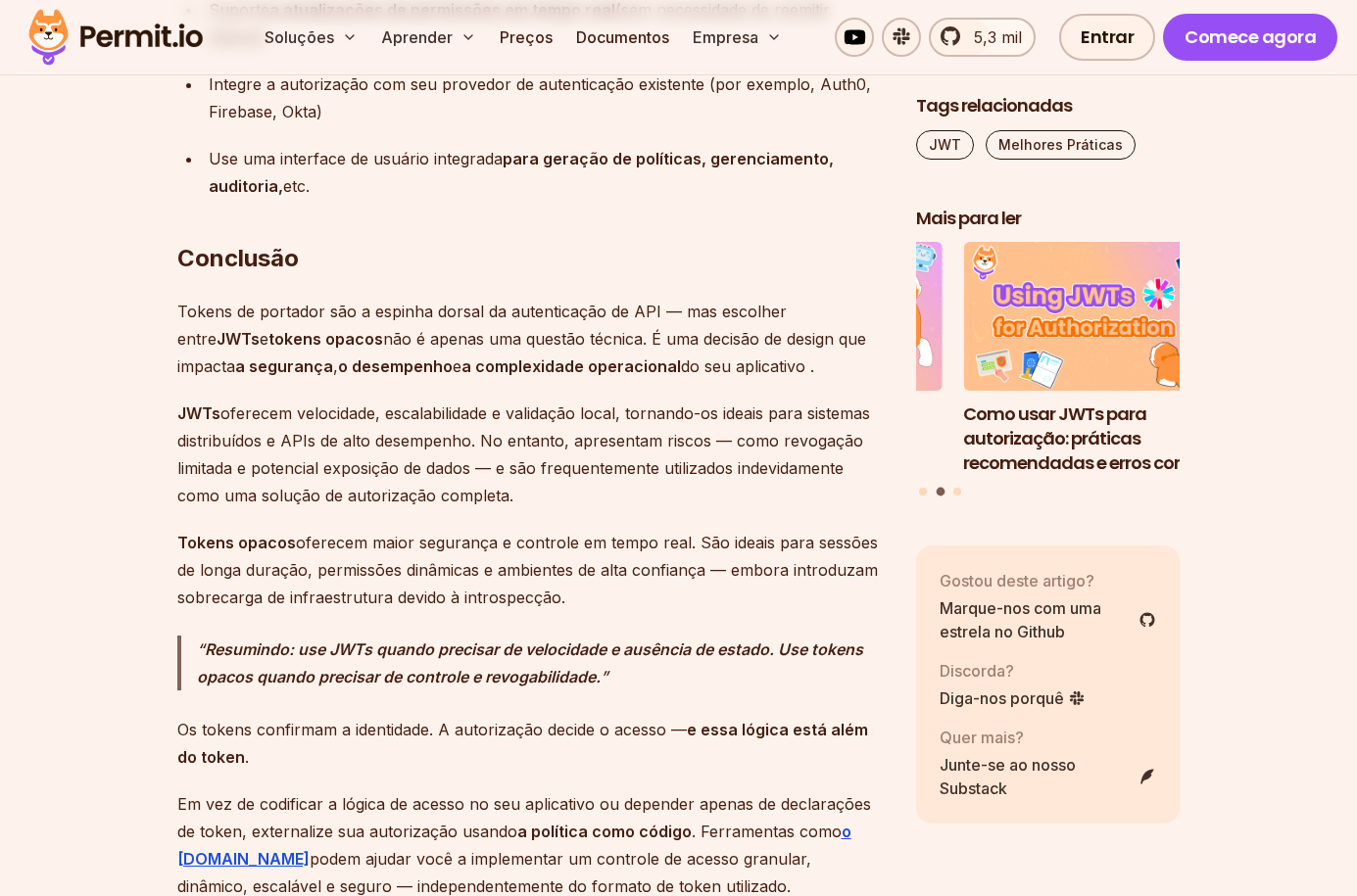
drag, startPoint x: 522, startPoint y: 419, endPoint x: 177, endPoint y: 330, distance: 356.3
click at [177, 399] on p "JWTs oferecem velocidade, escalabilidade e validação local, tornando-os ideais …" at bounding box center [530, 454] width 707 height 110
drag, startPoint x: 569, startPoint y: 520, endPoint x: 170, endPoint y: 463, distance: 403.1
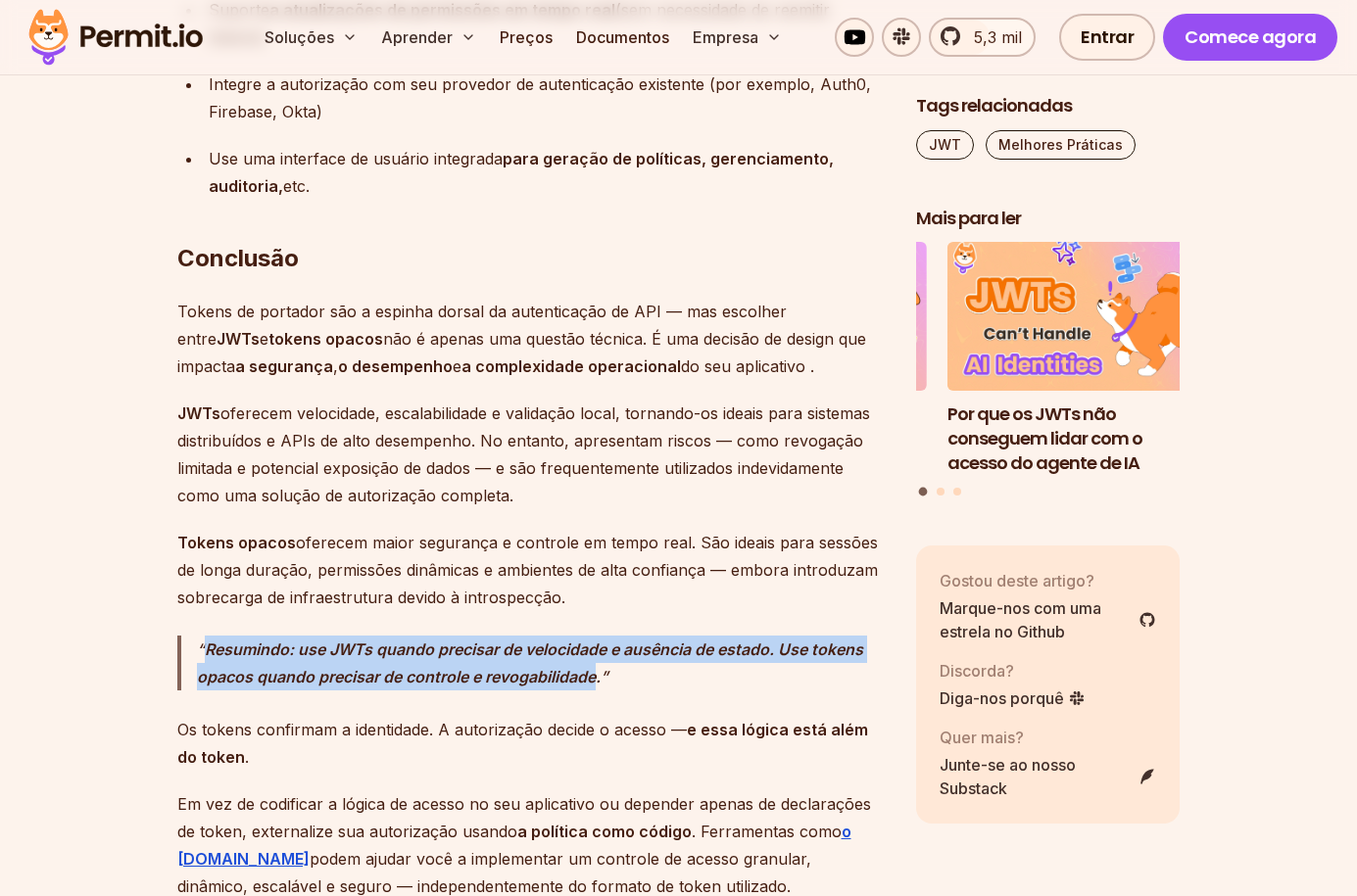
drag, startPoint x: 601, startPoint y: 595, endPoint x: 205, endPoint y: 572, distance: 396.7
click at [205, 639] on font "Resumindo: use JWTs quando precisar de velocidade e ausência de estado. Use tok…" at bounding box center [530, 662] width 666 height 47
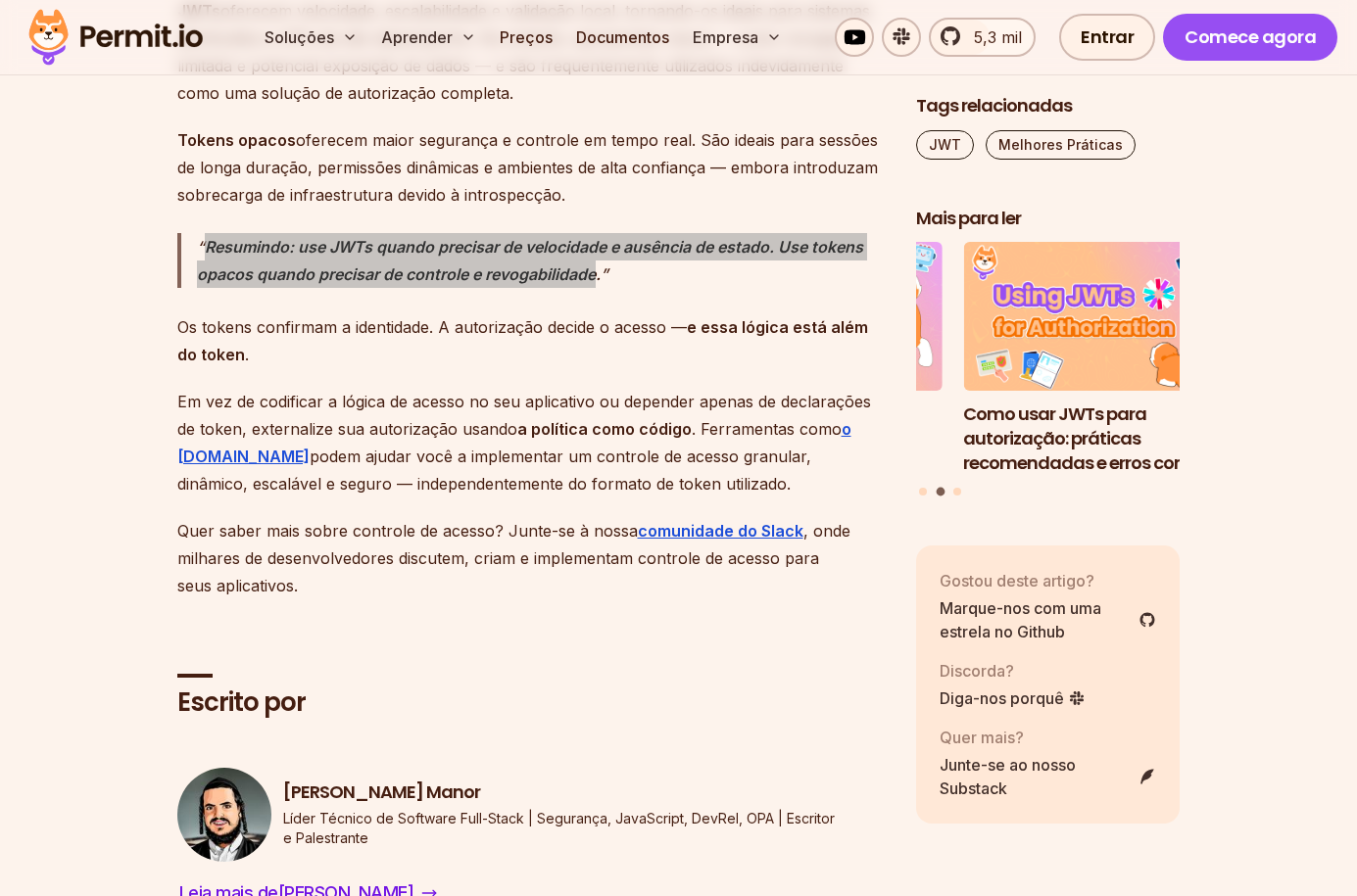
scroll to position [17268, 0]
